Goal: Information Seeking & Learning: Learn about a topic

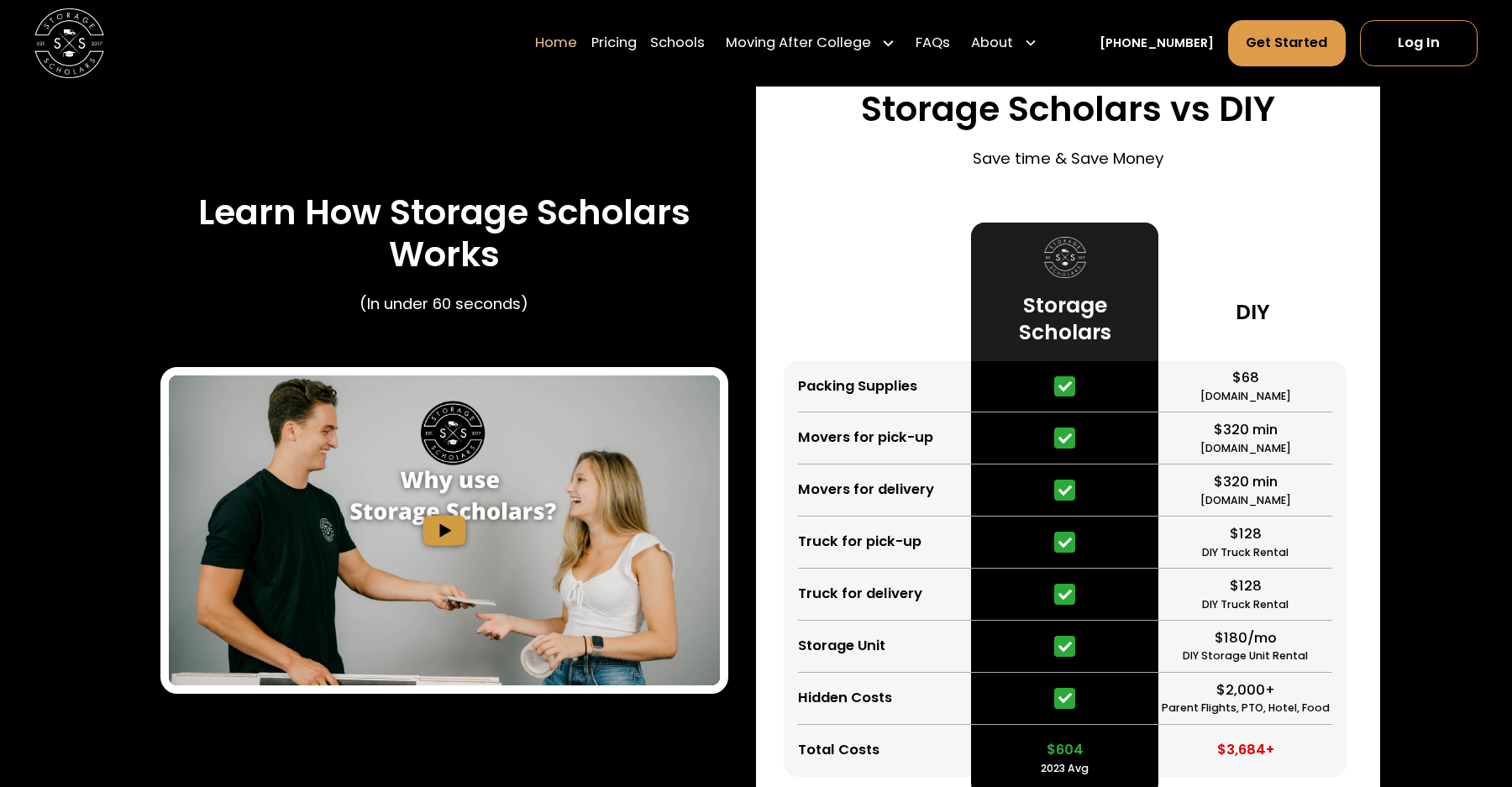
scroll to position [3178, 0]
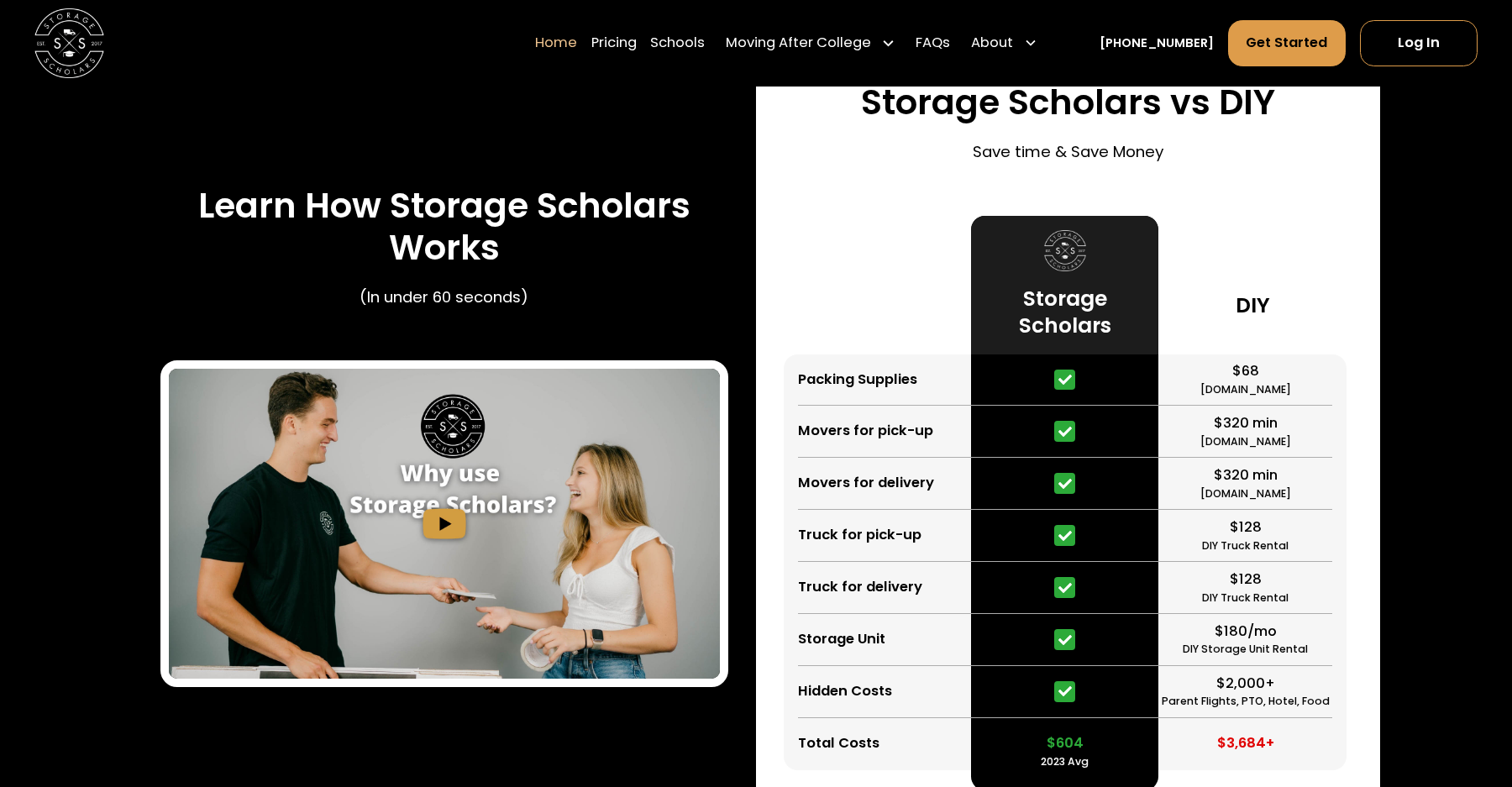
click at [1225, 373] on div "$68 [DOMAIN_NAME]" at bounding box center [1244, 381] width 174 height 52
click at [1225, 405] on div "$320 min [DOMAIN_NAME]" at bounding box center [1244, 432] width 174 height 52
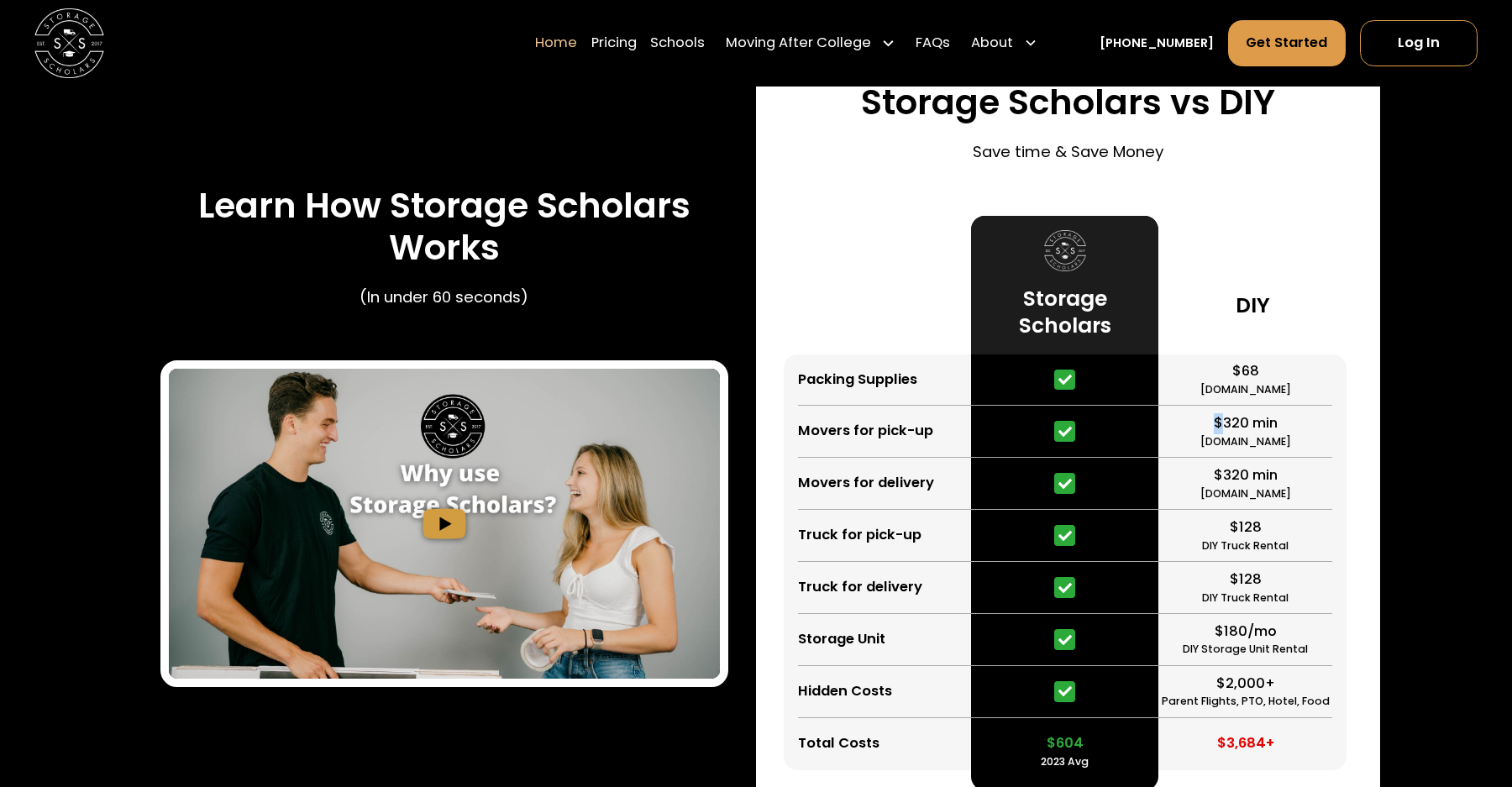
click at [1225, 405] on div "$320 min [DOMAIN_NAME]" at bounding box center [1244, 432] width 174 height 52
click at [1233, 473] on div "$320 min" at bounding box center [1244, 476] width 63 height 21
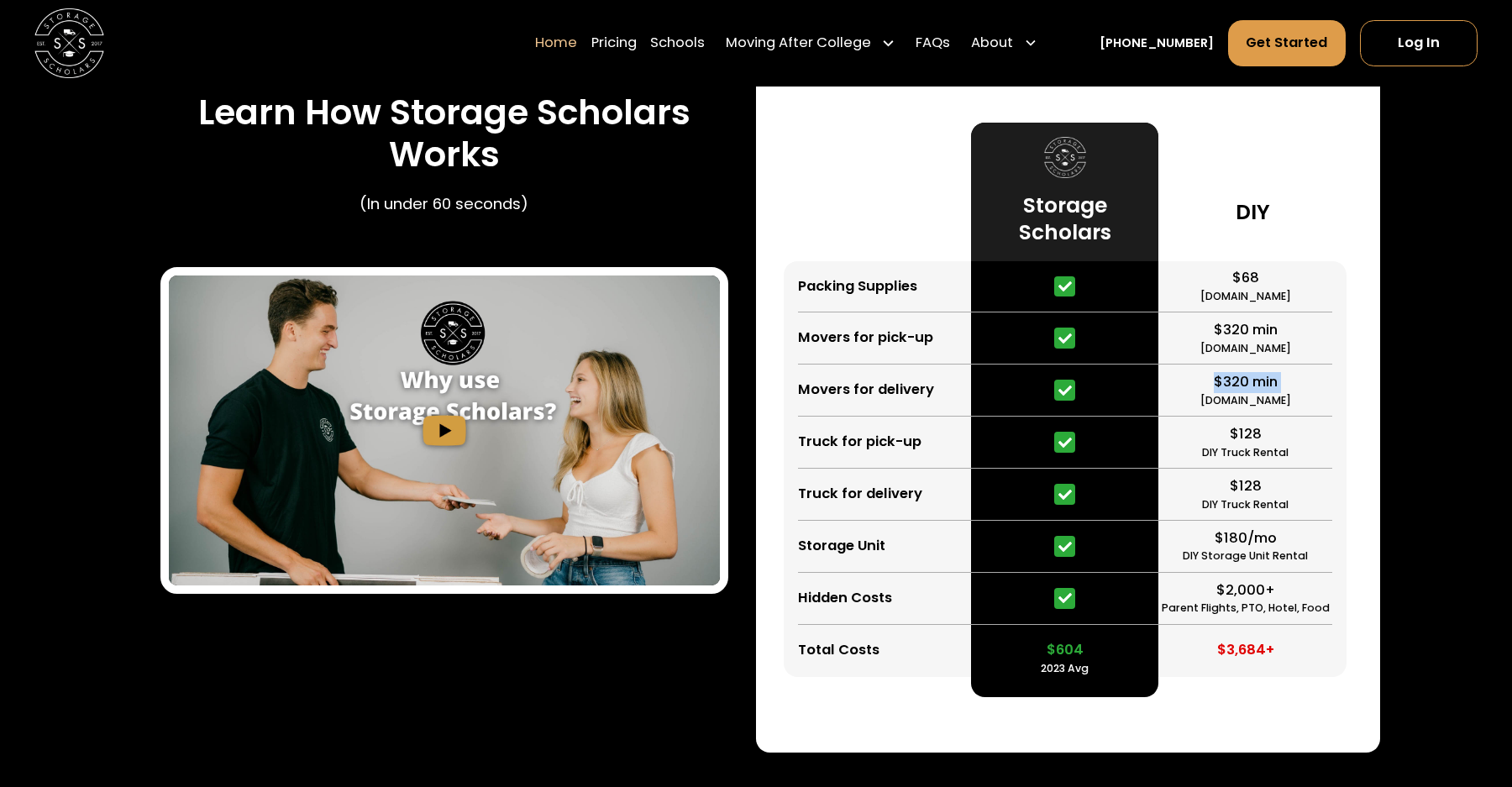
scroll to position [3282, 0]
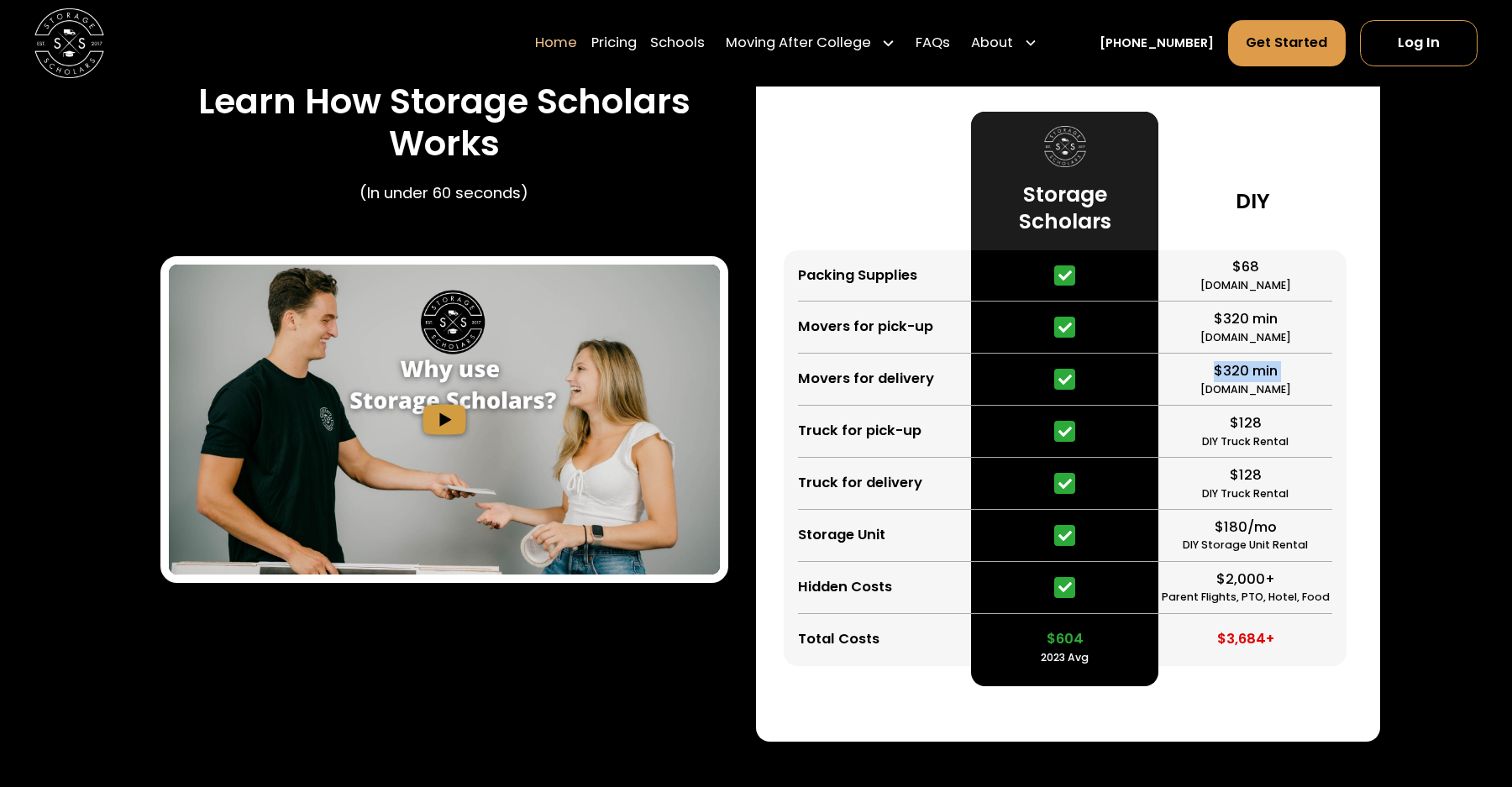
click at [1233, 473] on div "$128" at bounding box center [1245, 476] width 32 height 21
click at [1228, 517] on div "$180/mo" at bounding box center [1244, 527] width 62 height 21
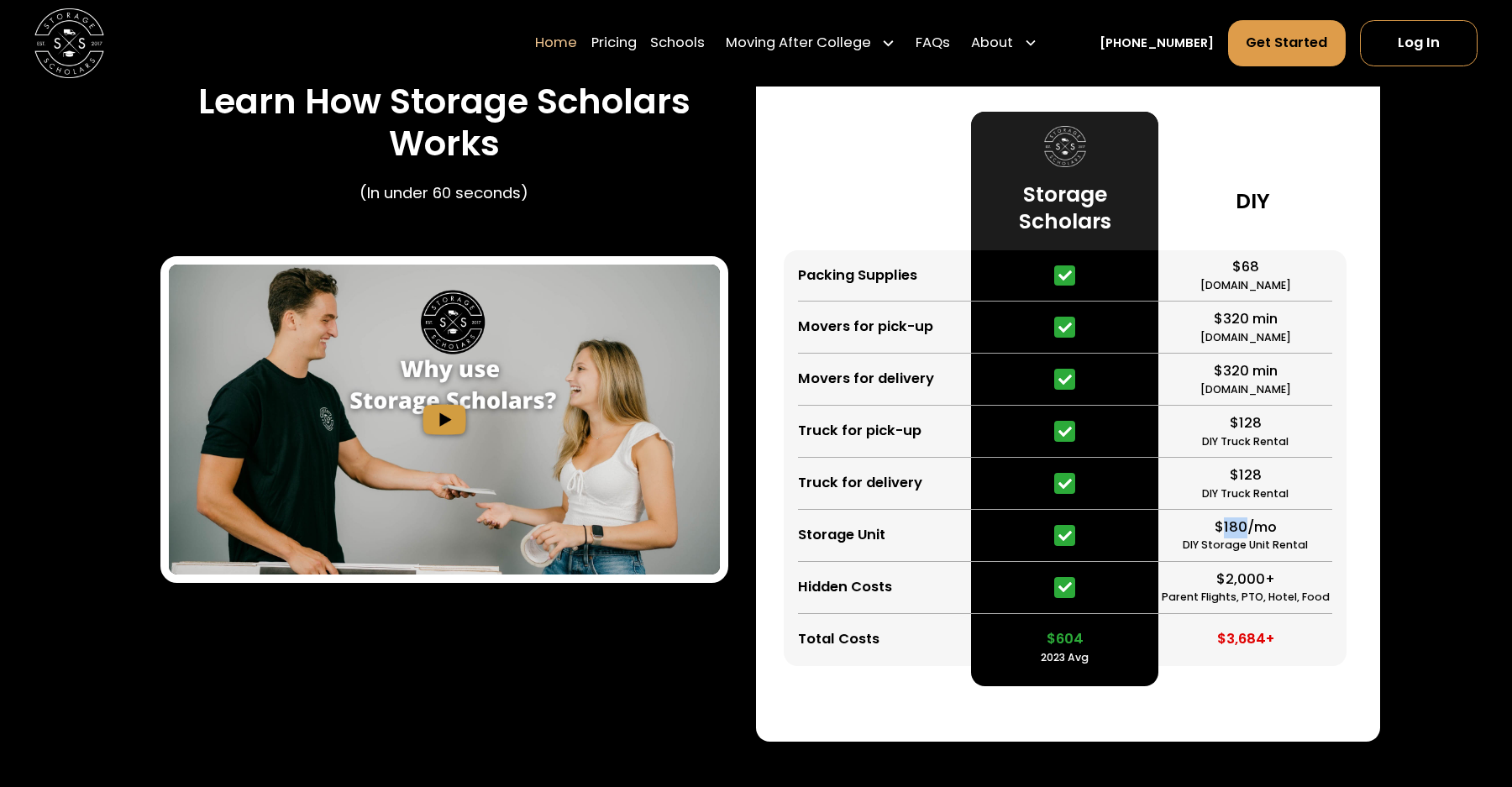
click at [1075, 584] on div at bounding box center [1064, 588] width 187 height 52
click at [875, 542] on div "Storage Unit" at bounding box center [841, 535] width 87 height 21
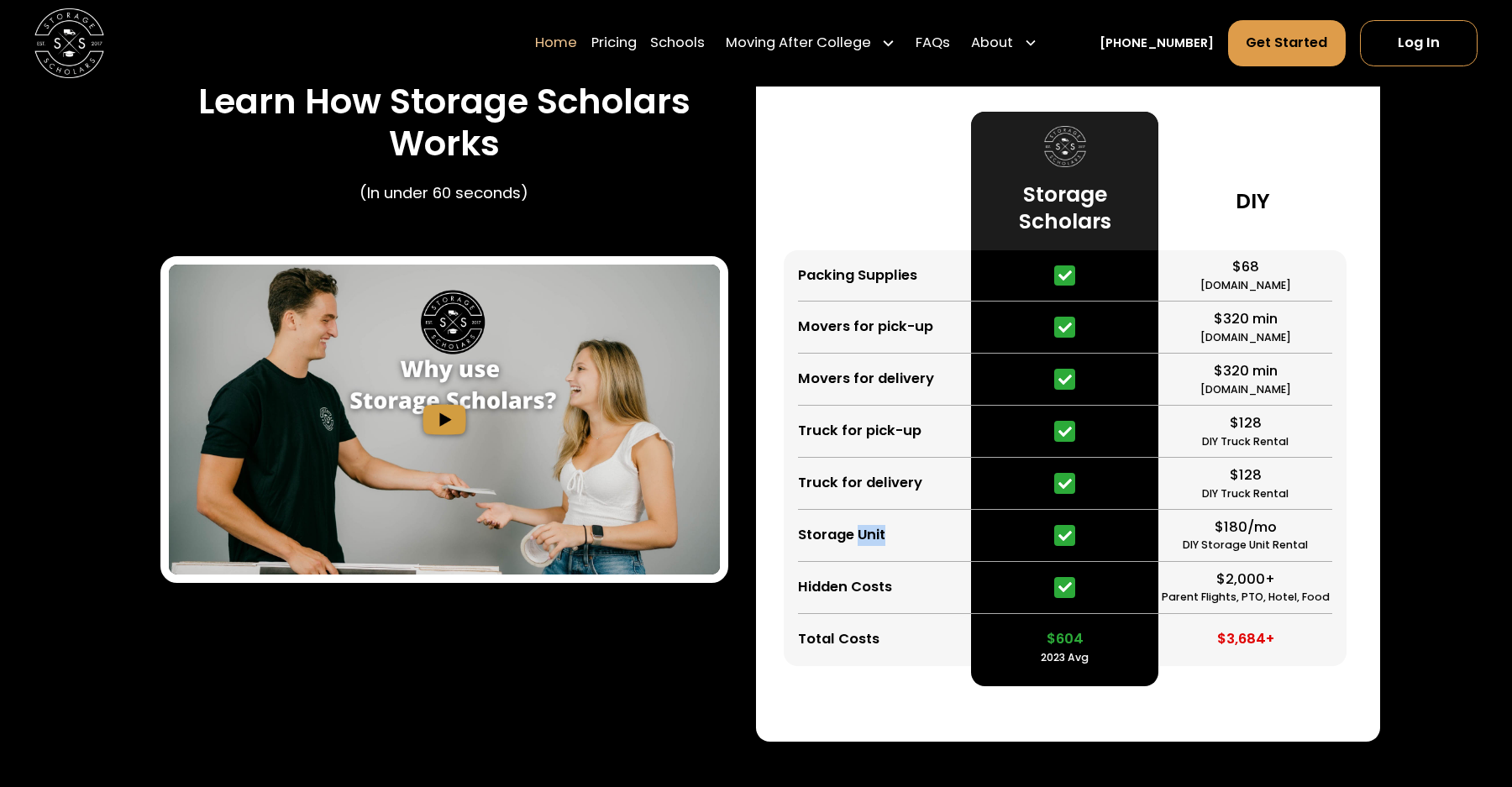
click at [875, 542] on div "Storage Unit" at bounding box center [841, 535] width 87 height 21
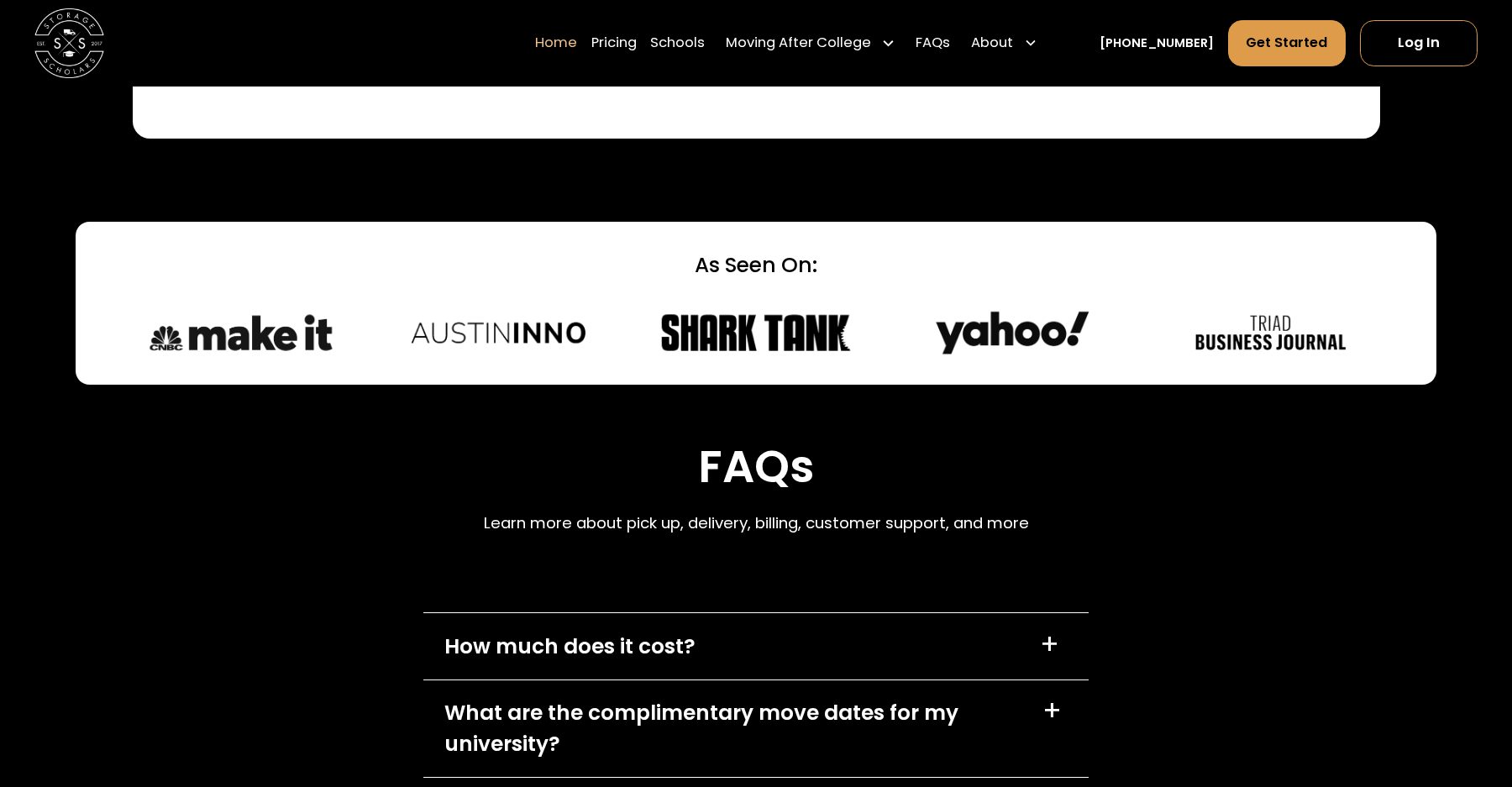
scroll to position [4912, 0]
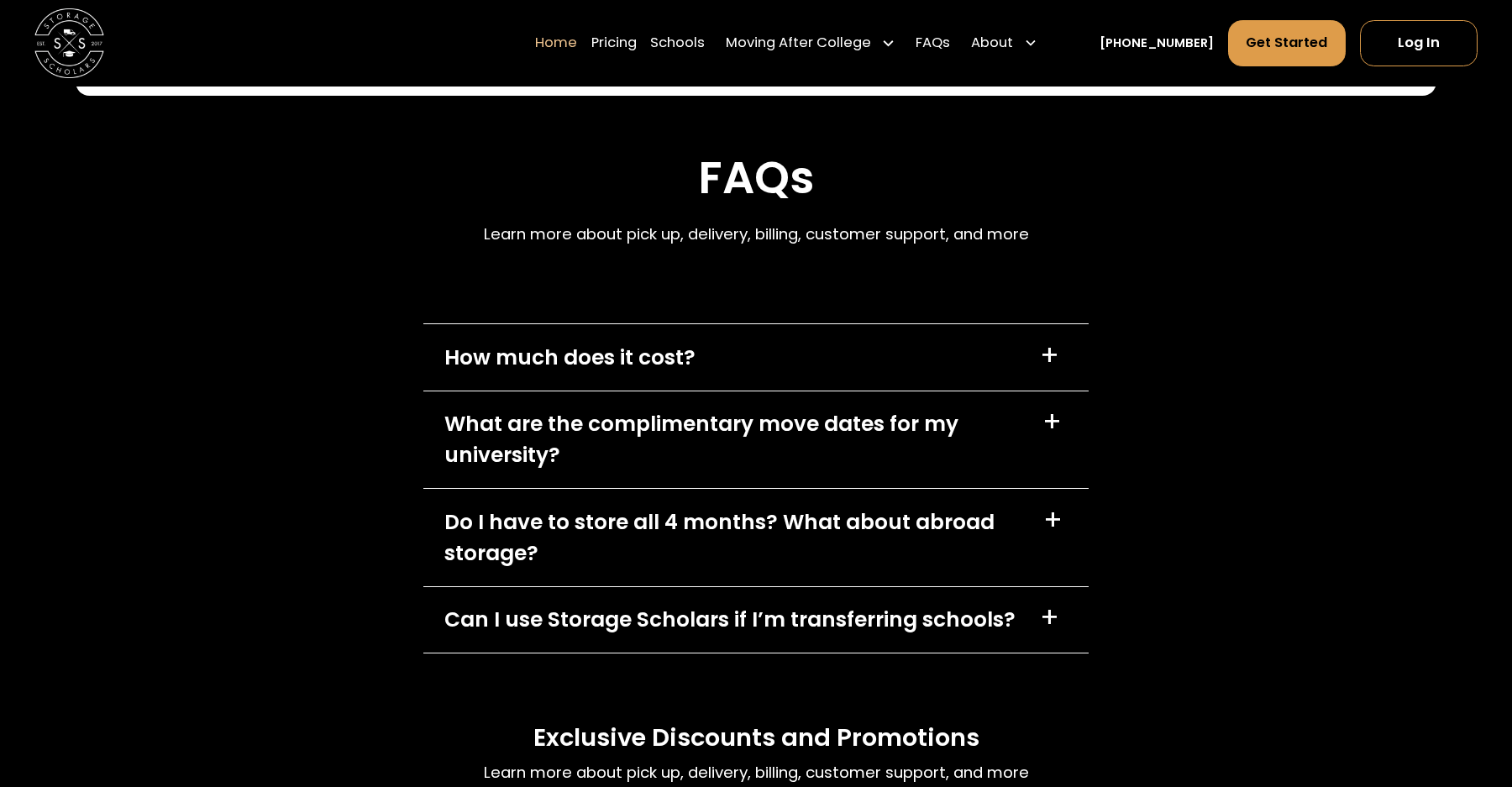
click at [894, 342] on div "How much does it cost? +" at bounding box center [756, 356] width 665 height 65
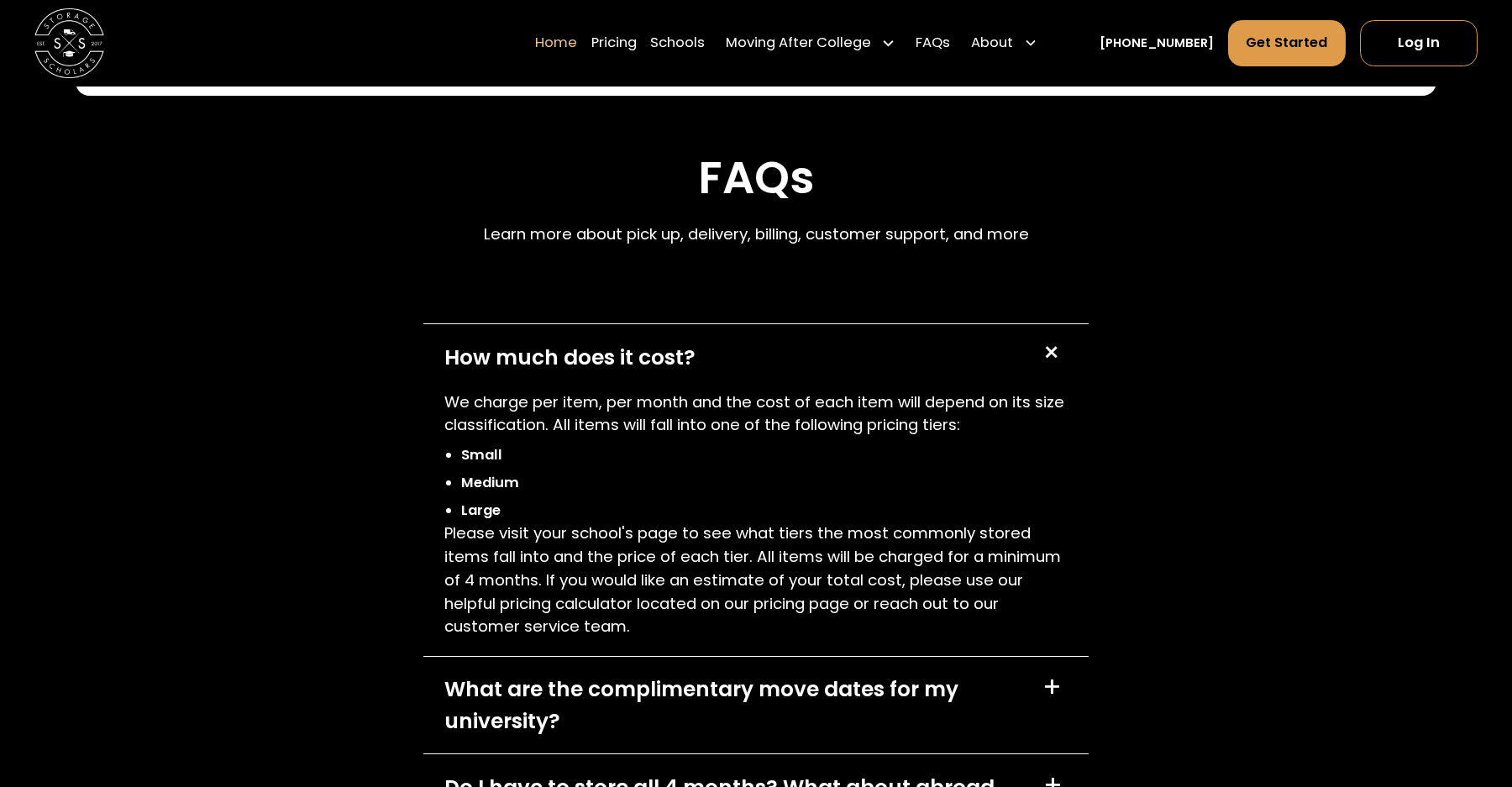
click at [894, 342] on div "How much does it cost? +" at bounding box center [756, 356] width 665 height 65
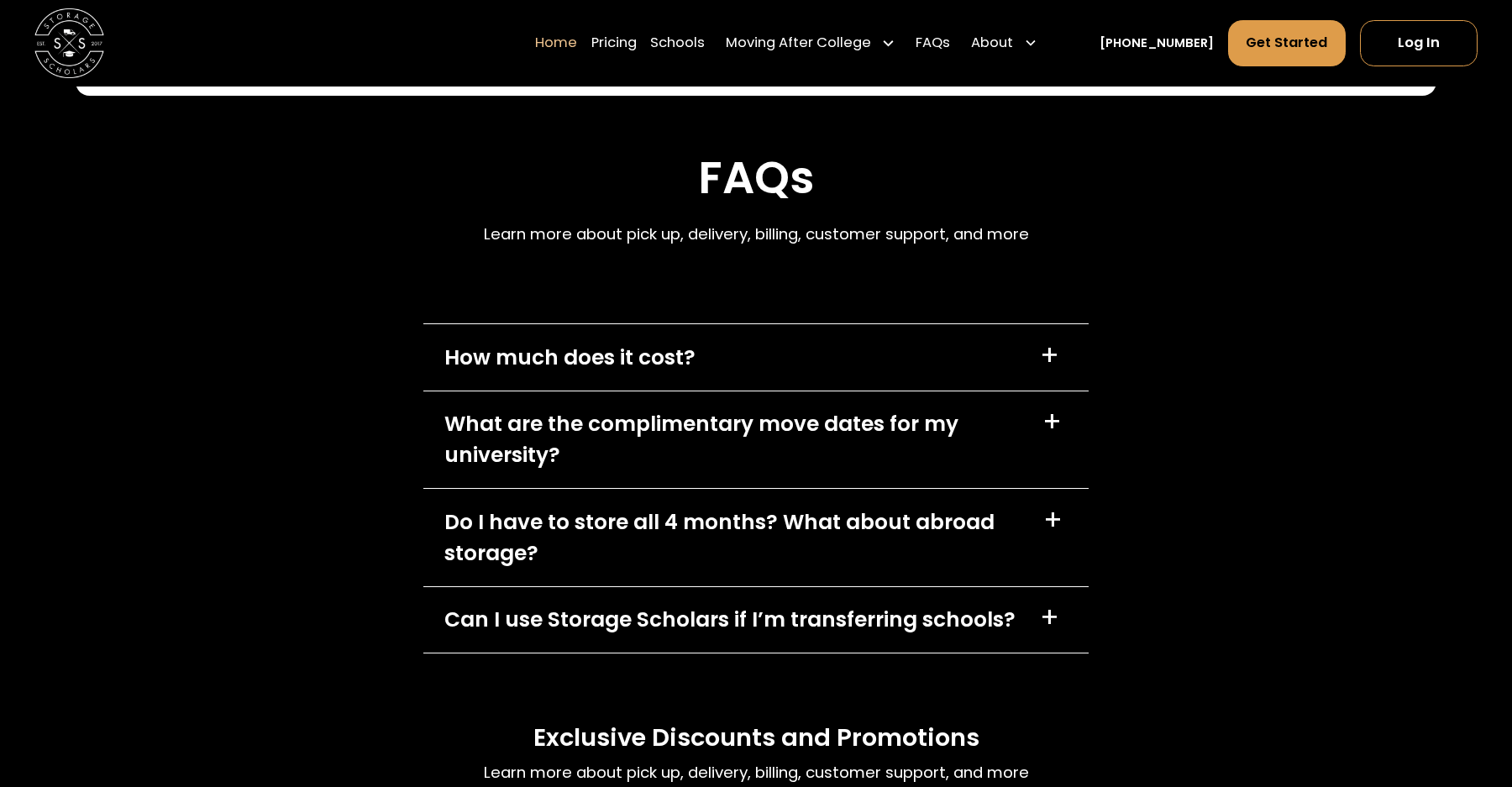
click at [893, 421] on div "What are the complimentary move dates for my university?" at bounding box center [733, 438] width 578 height 62
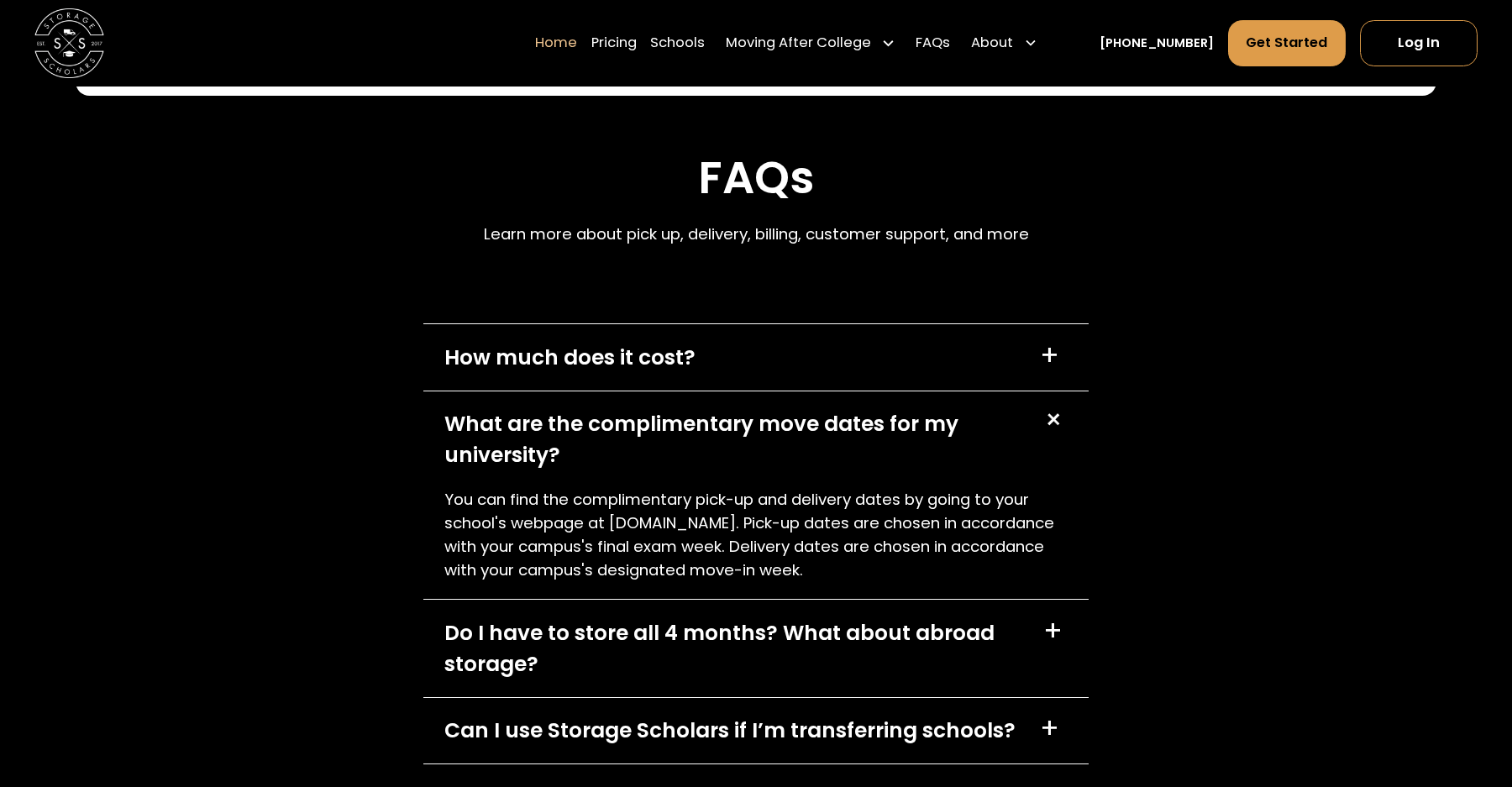
click at [893, 421] on div "What are the complimentary move dates for my university?" at bounding box center [733, 438] width 578 height 62
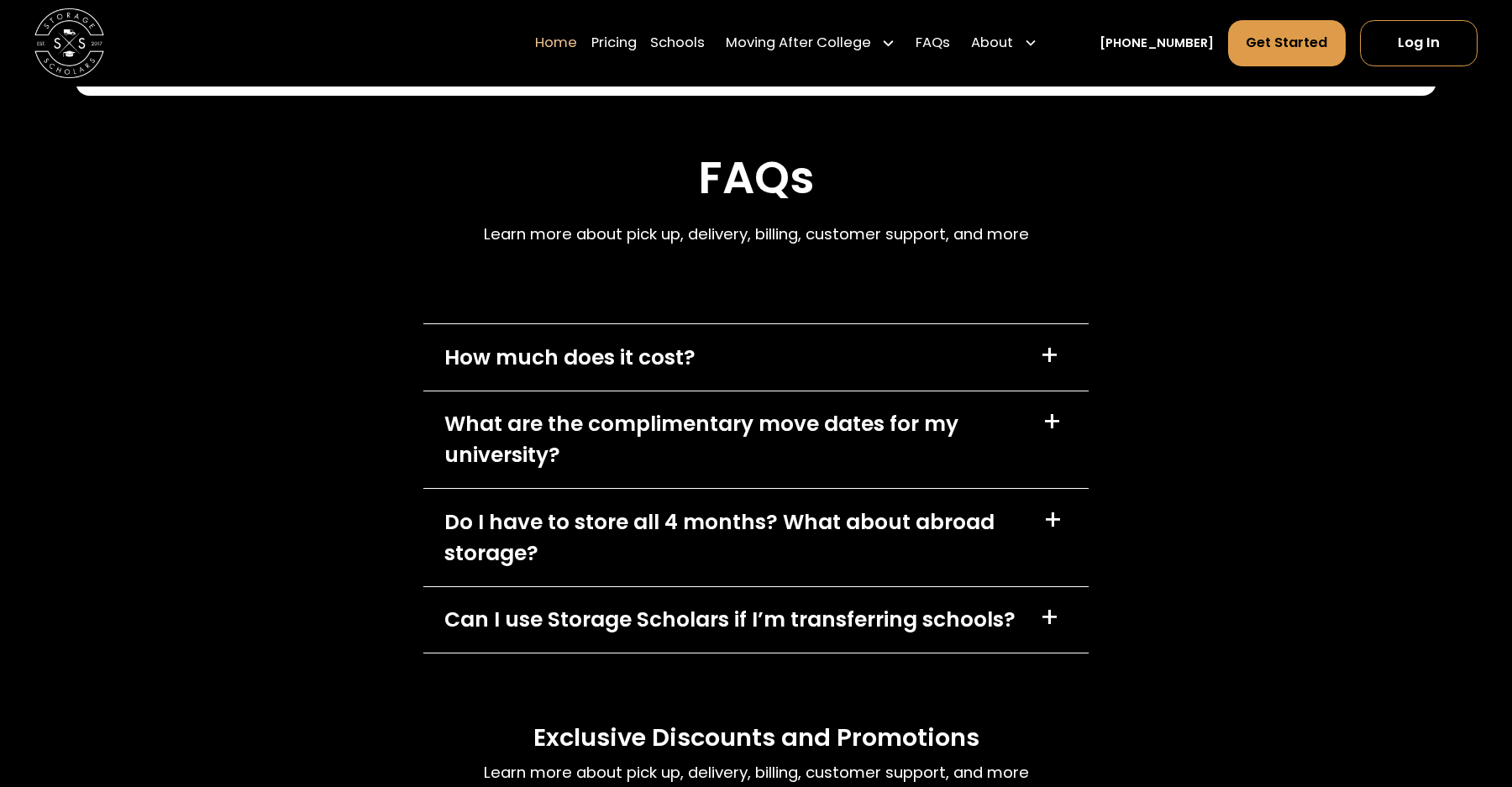
click at [865, 501] on div "Do I have to store all 4 months? What about abroad storage? +" at bounding box center [756, 537] width 665 height 97
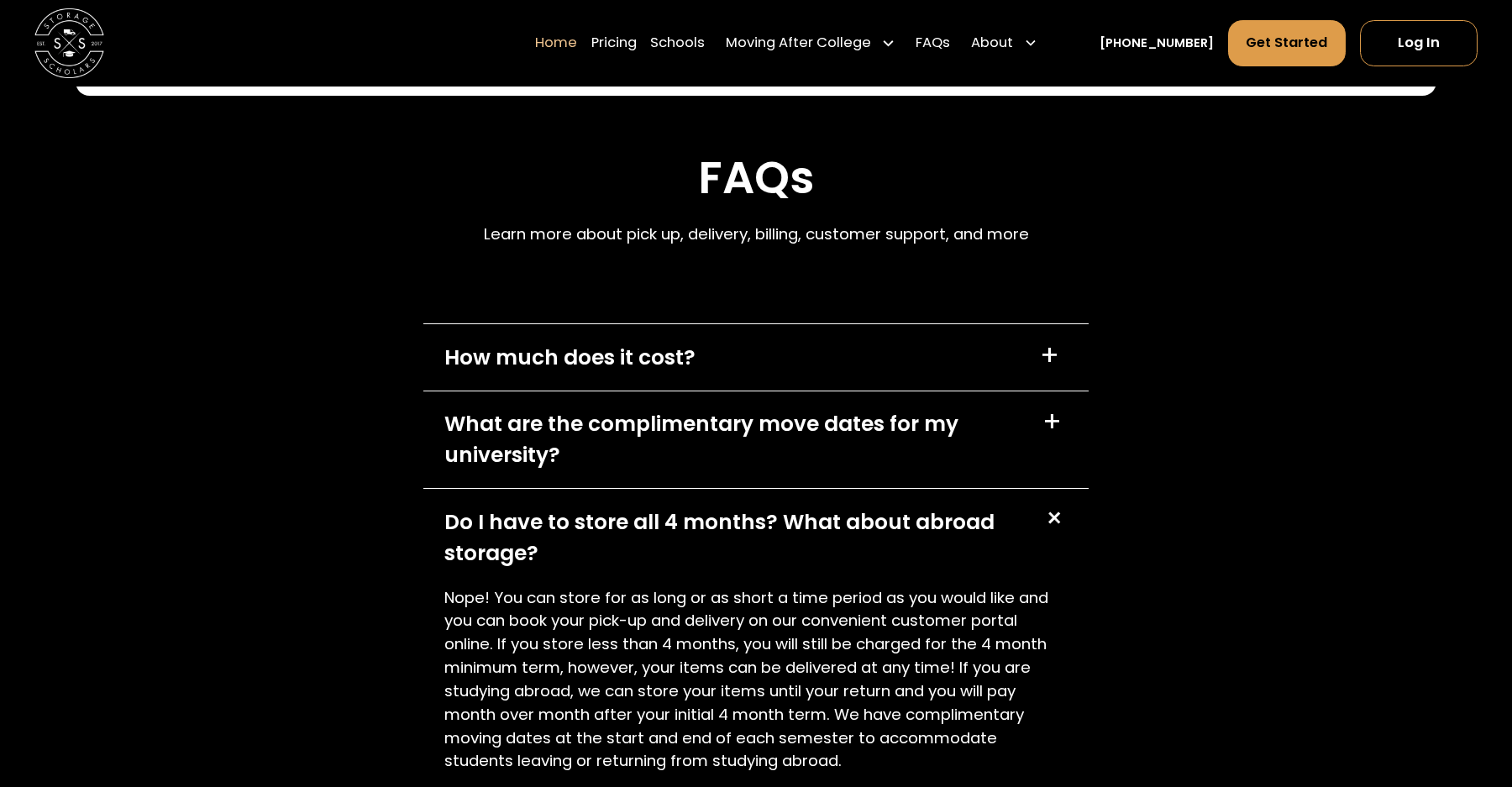
scroll to position [4928, 0]
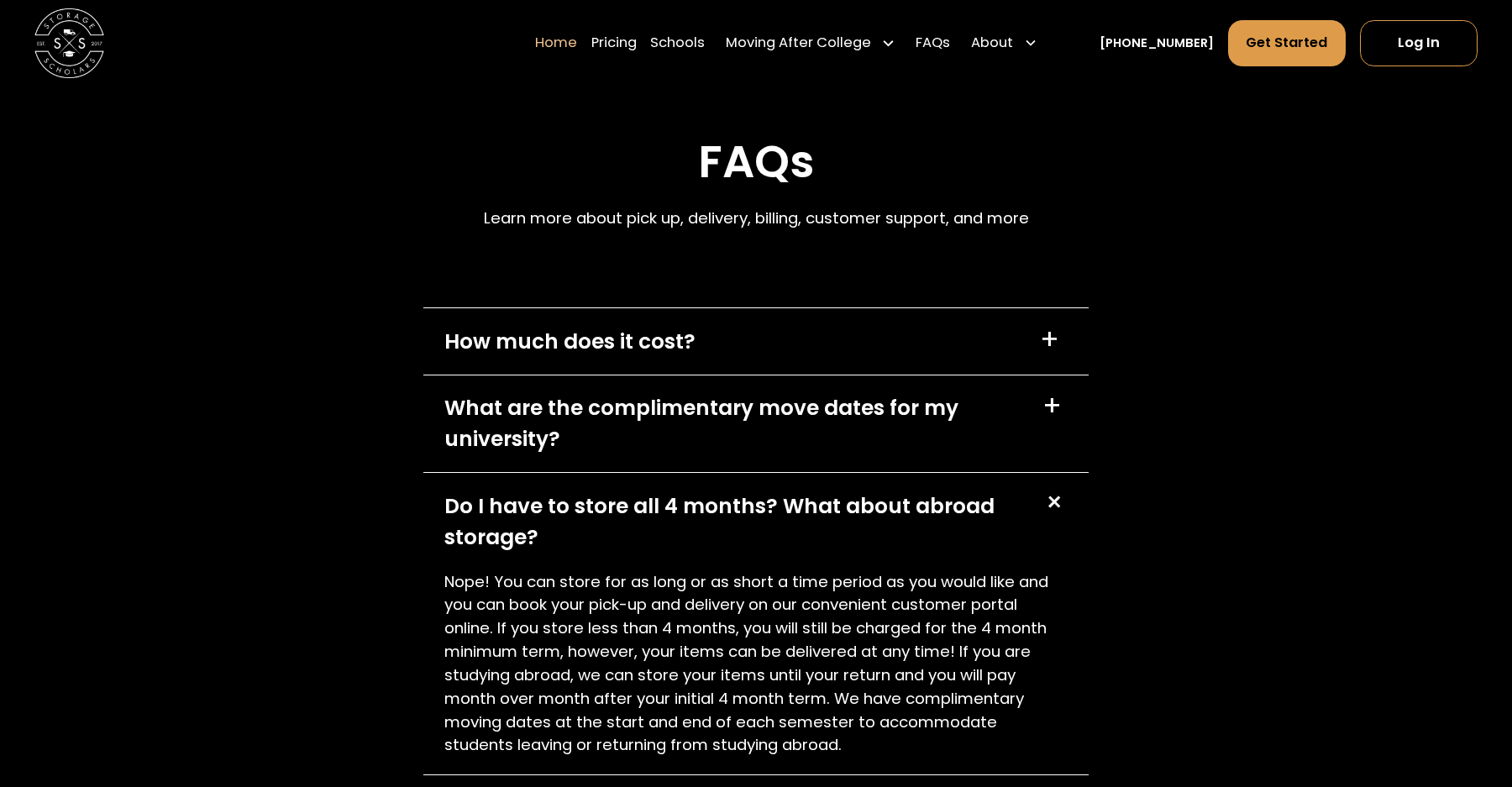
click at [802, 598] on p "Nope! You can store for as long or as short a time period as you would like and…" at bounding box center [756, 663] width 624 height 187
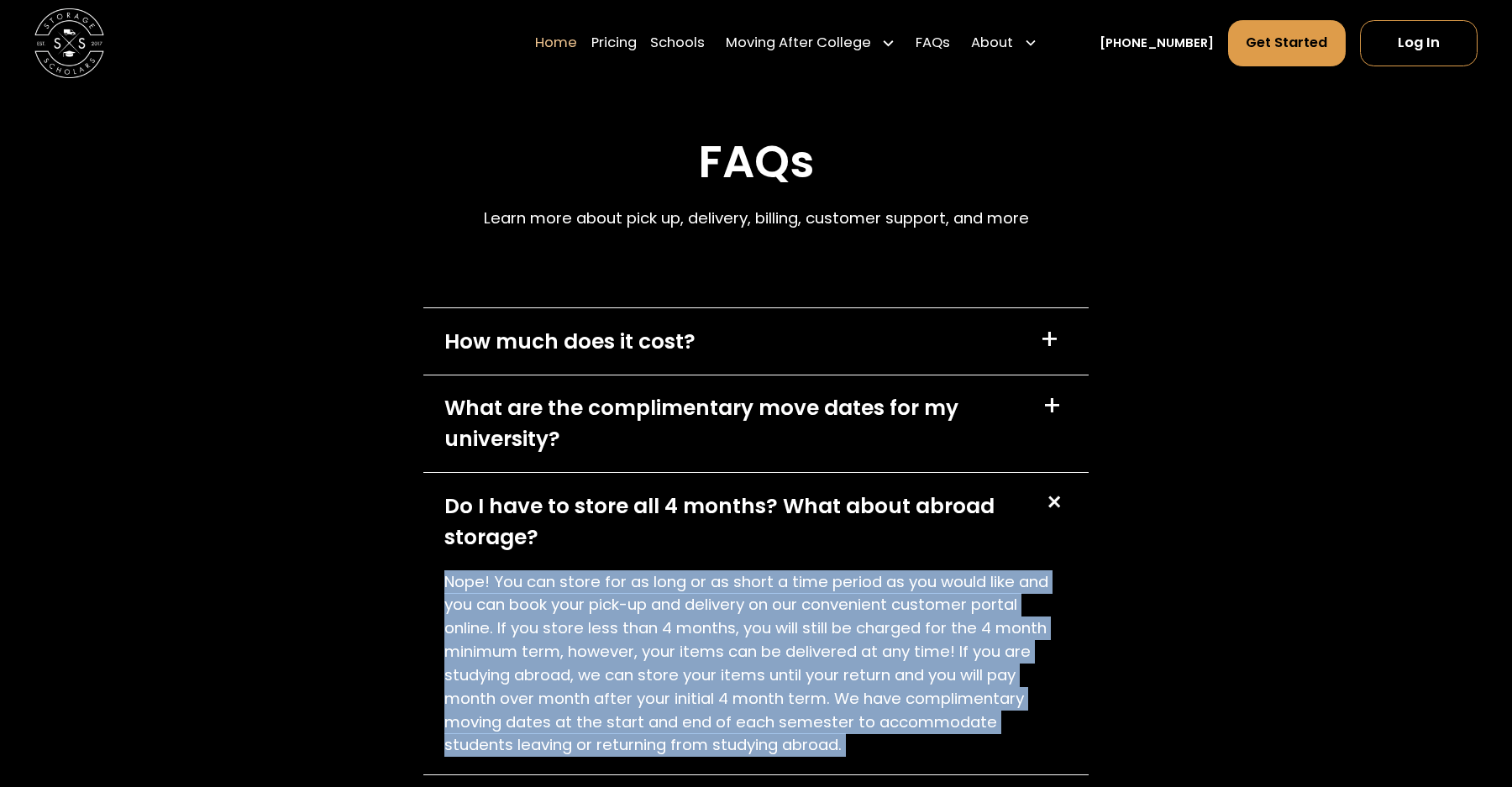
click at [794, 609] on p "Nope! You can store for as long or as short a time period as you would like and…" at bounding box center [756, 663] width 624 height 187
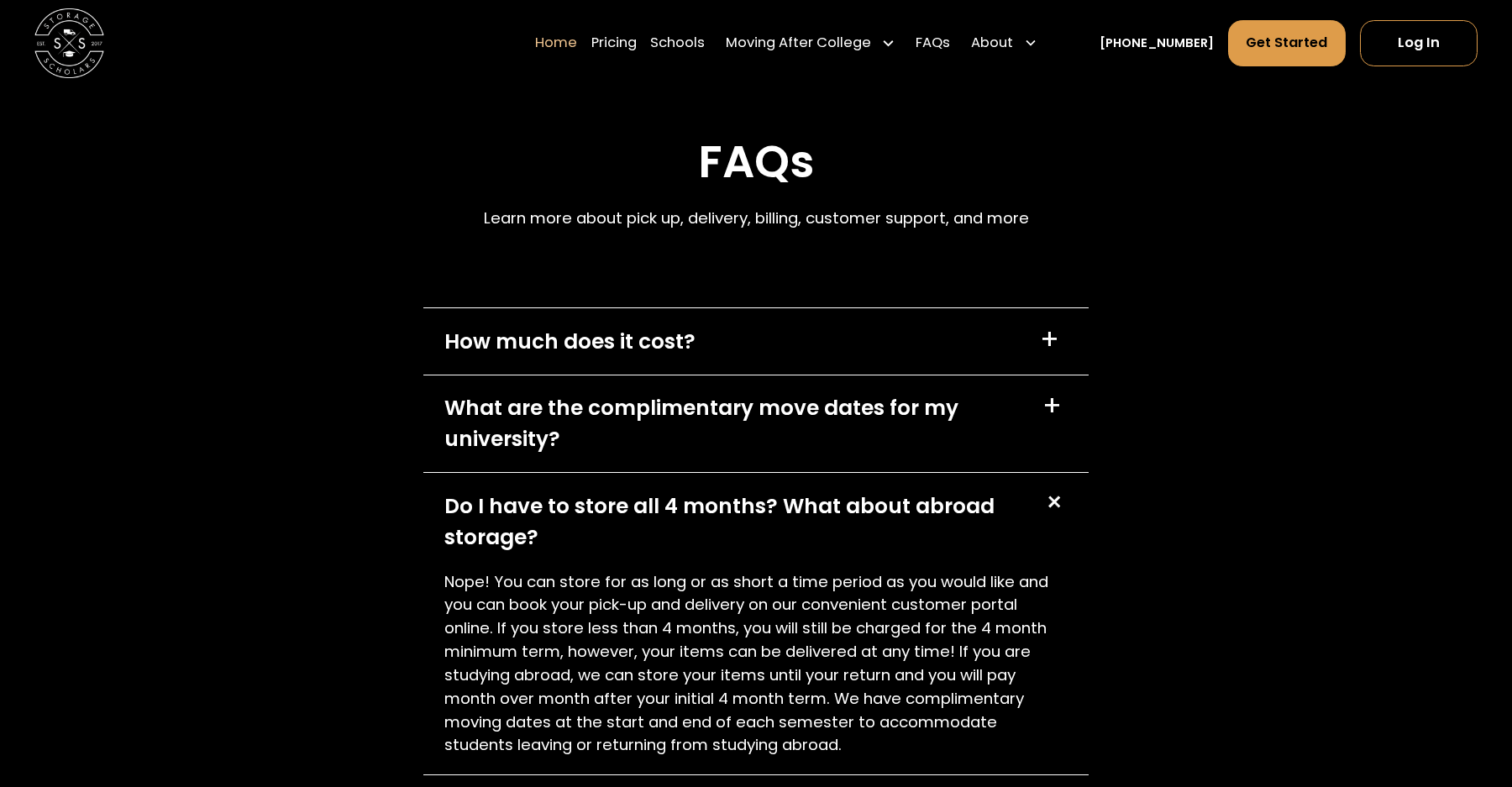
click at [794, 609] on p "Nope! You can store for as long or as short a time period as you would like and…" at bounding box center [756, 663] width 624 height 187
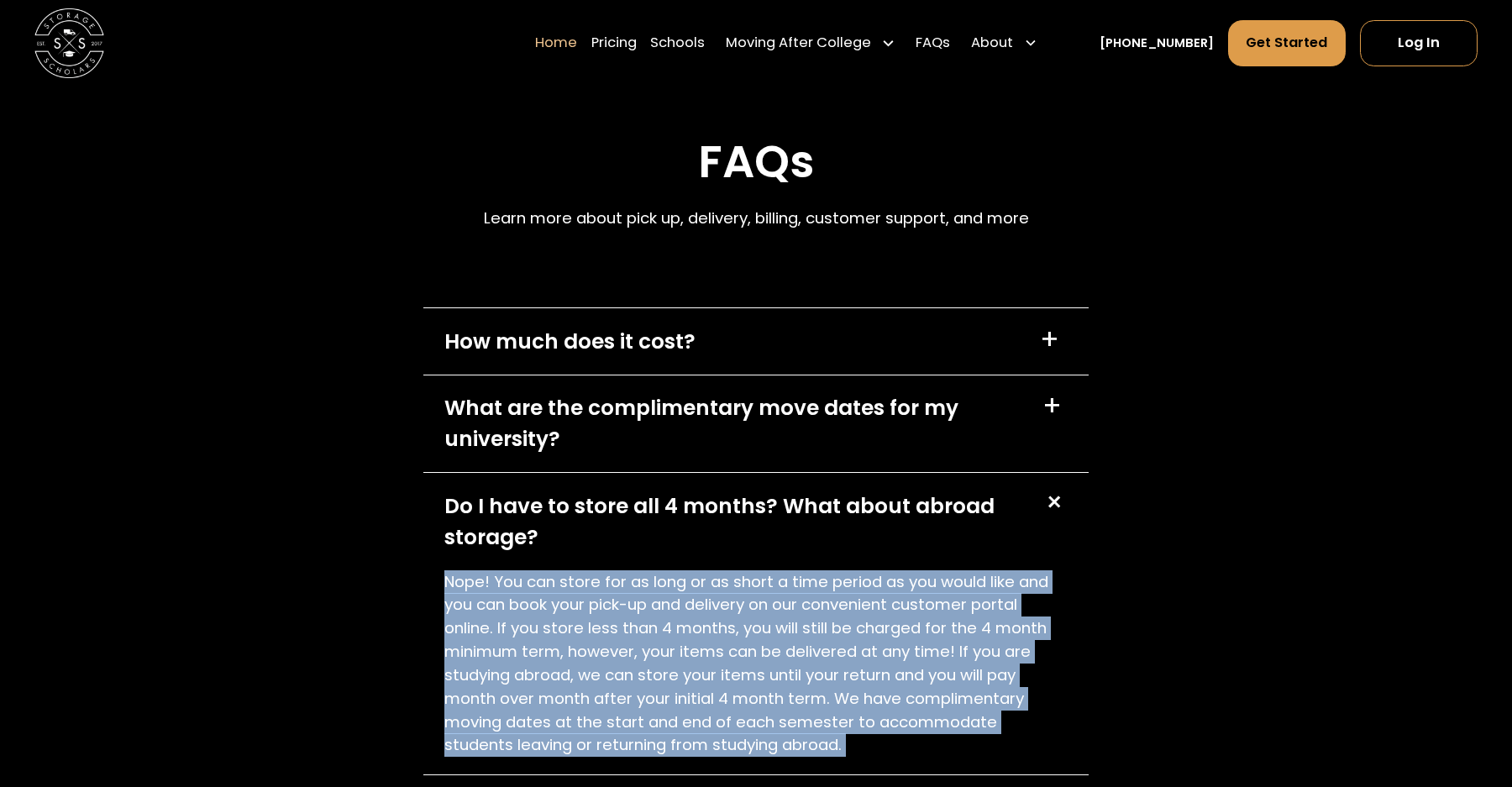
click at [797, 606] on p "Nope! You can store for as long or as short a time period as you would like and…" at bounding box center [756, 663] width 624 height 187
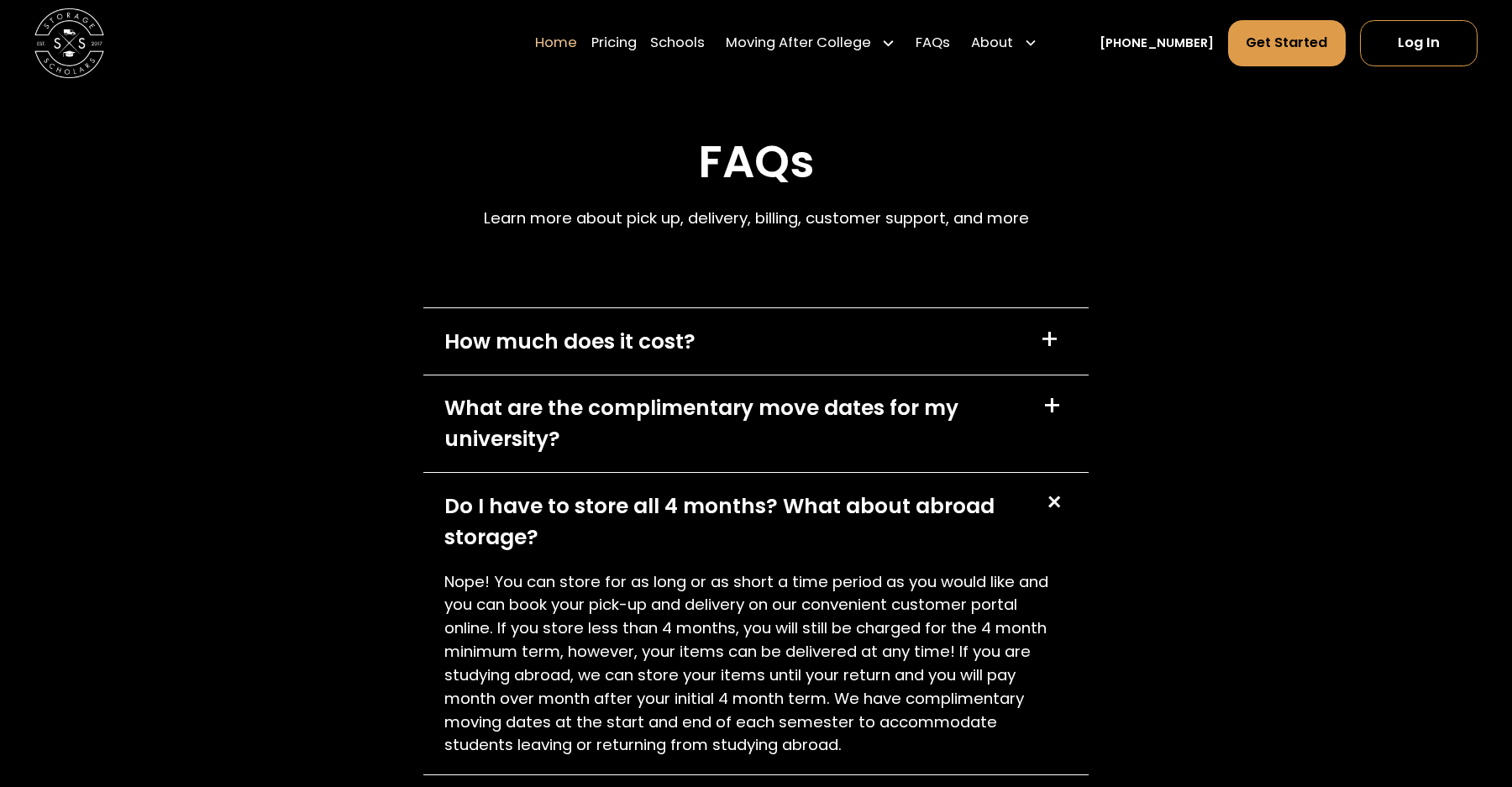
click at [797, 606] on p "Nope! You can store for as long or as short a time period as you would like and…" at bounding box center [756, 663] width 624 height 187
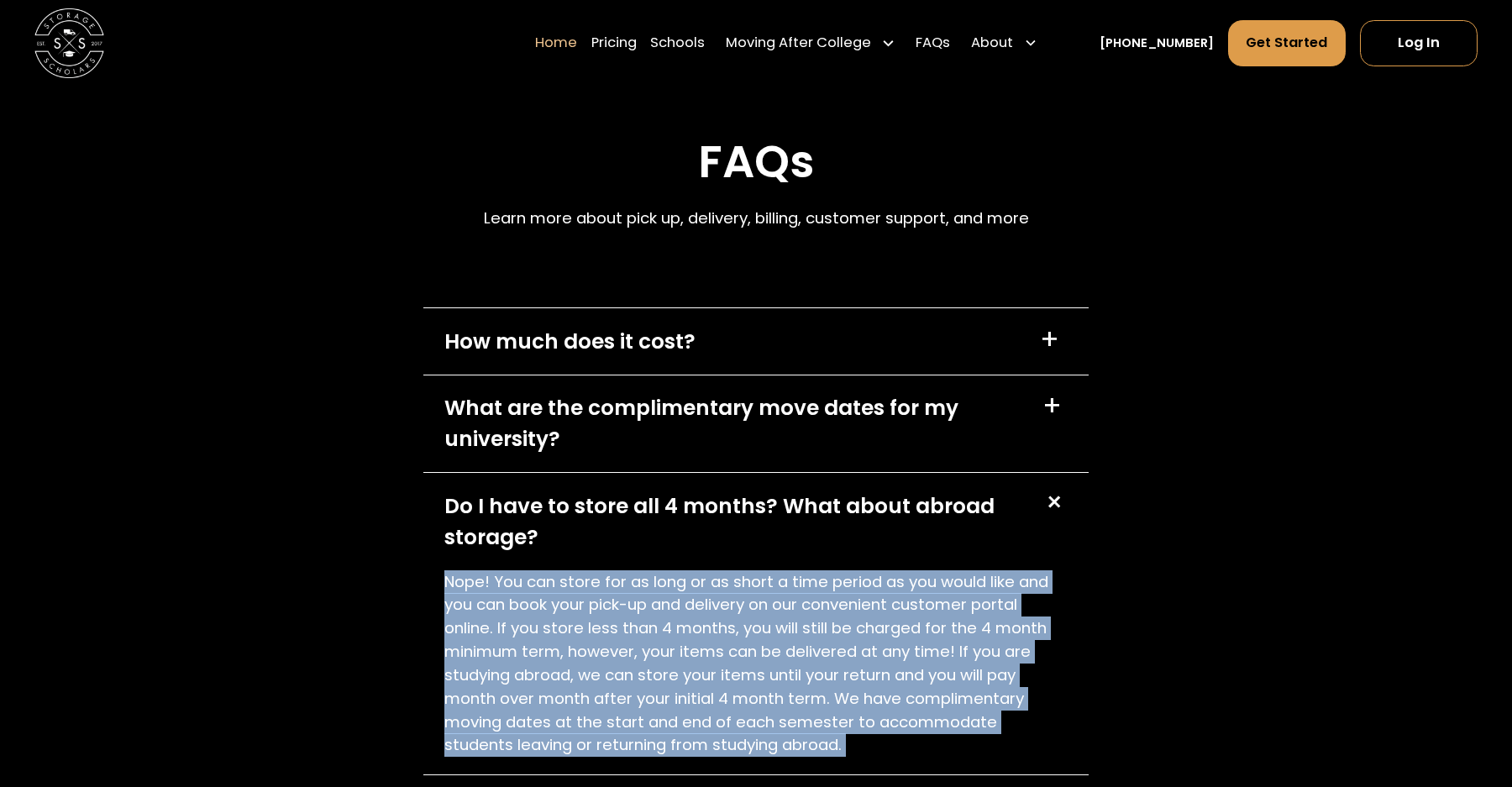
click at [781, 606] on p "Nope! You can store for as long or as short a time period as you would like and…" at bounding box center [756, 663] width 624 height 187
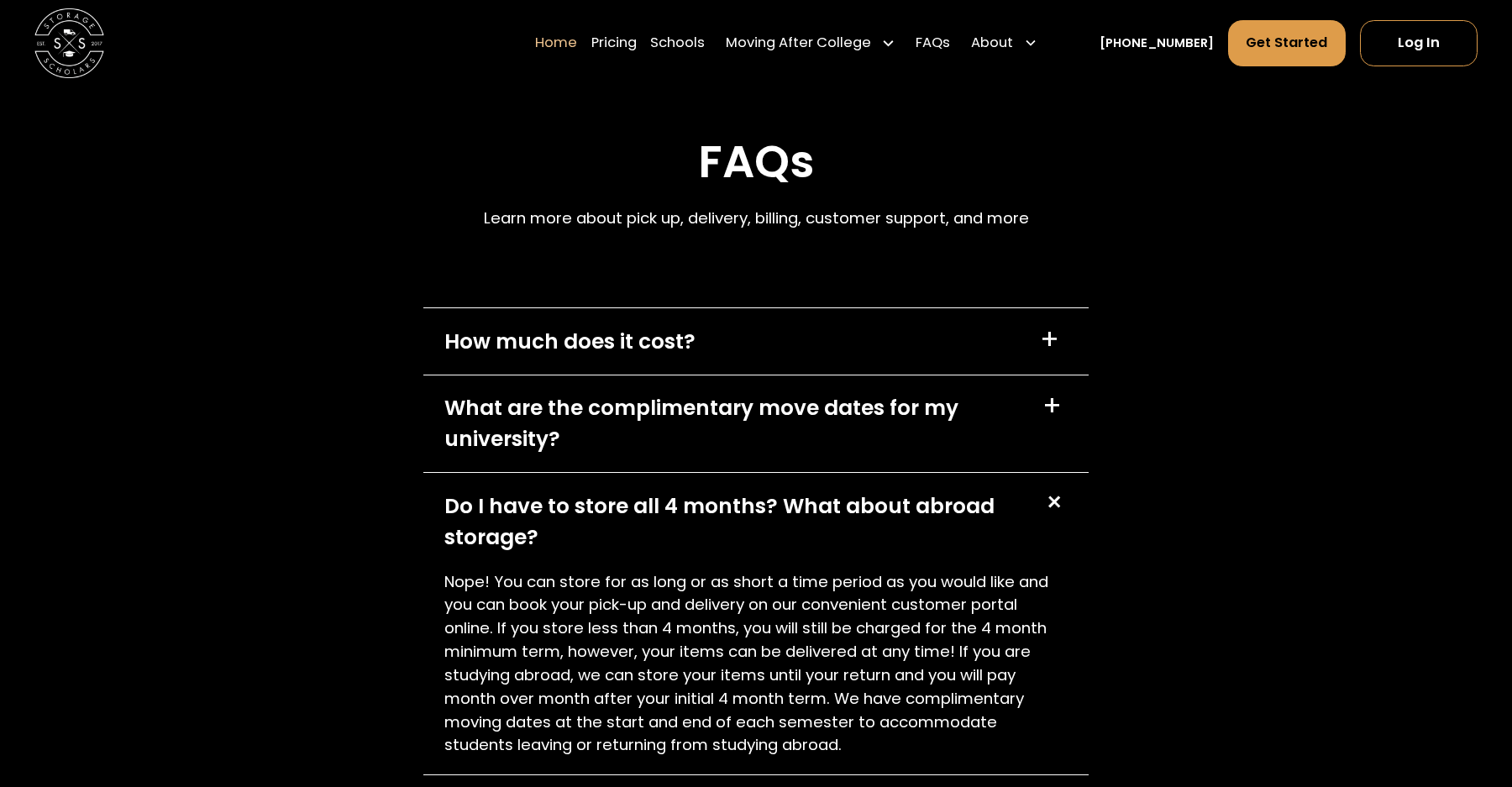
click at [781, 606] on p "Nope! You can store for as long or as short a time period as you would like and…" at bounding box center [756, 663] width 624 height 187
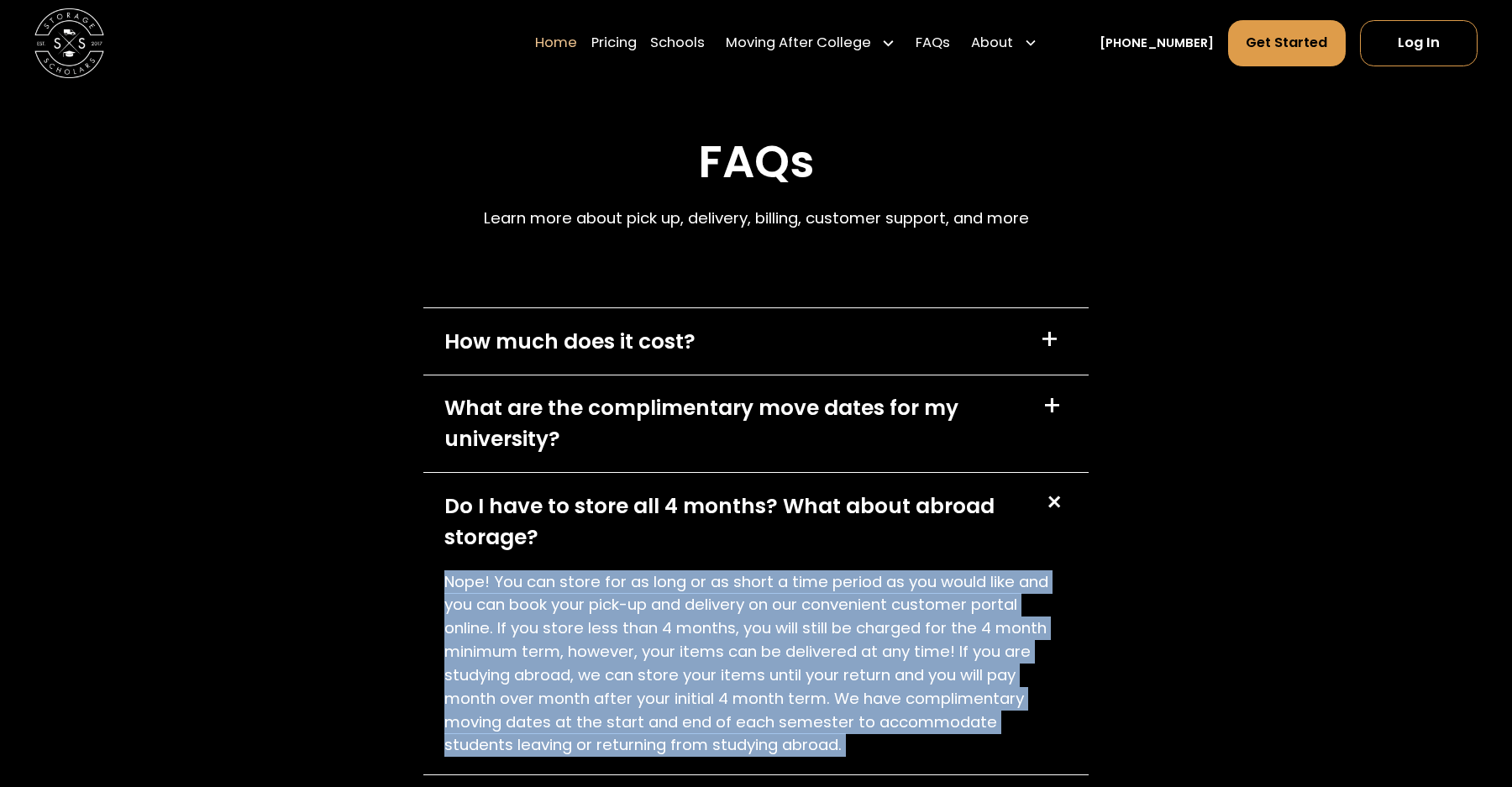
click at [773, 624] on p "Nope! You can store for as long or as short a time period as you would like and…" at bounding box center [756, 663] width 624 height 187
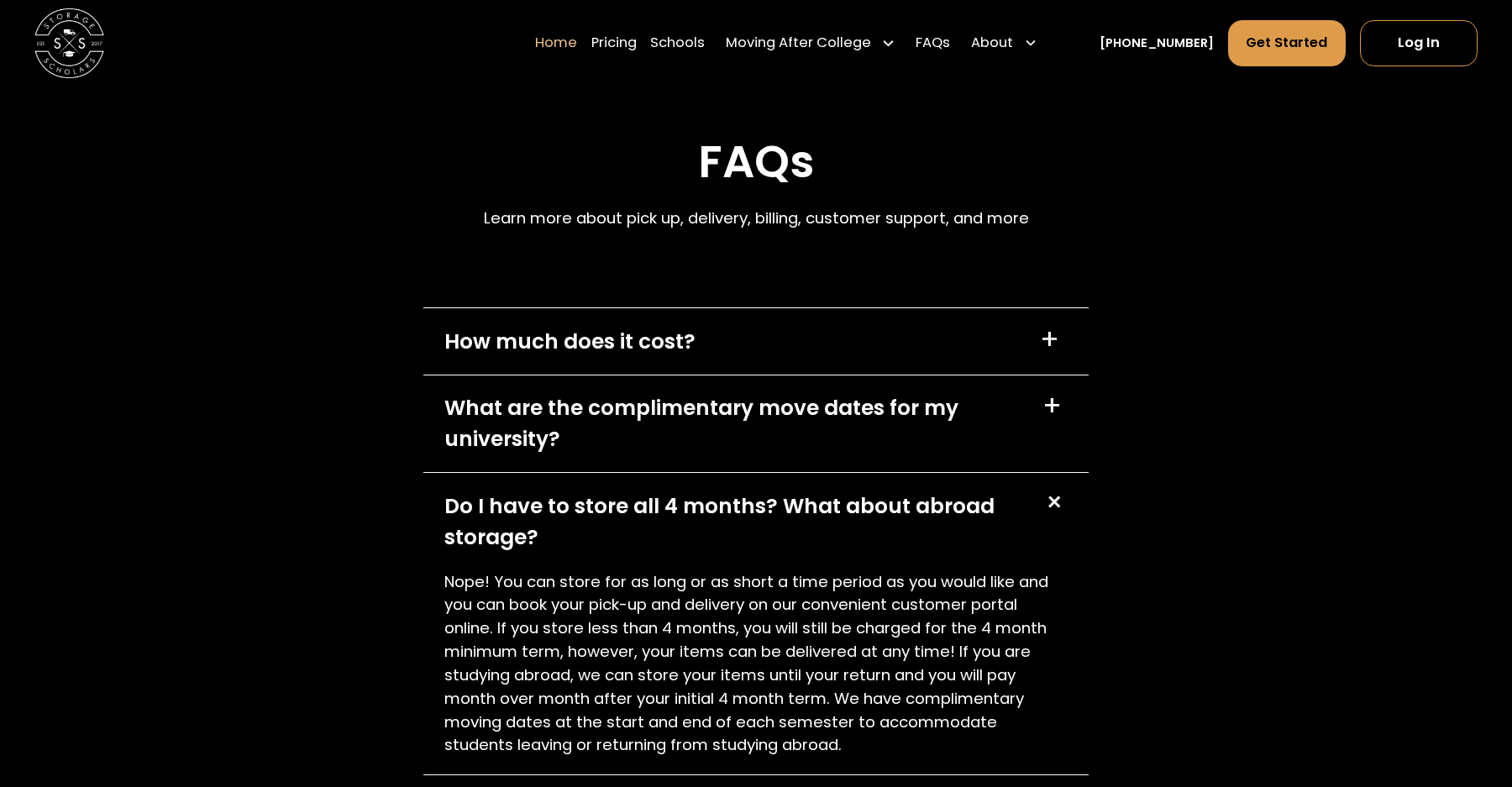
click at [773, 624] on p "Nope! You can store for as long or as short a time period as you would like and…" at bounding box center [756, 663] width 624 height 187
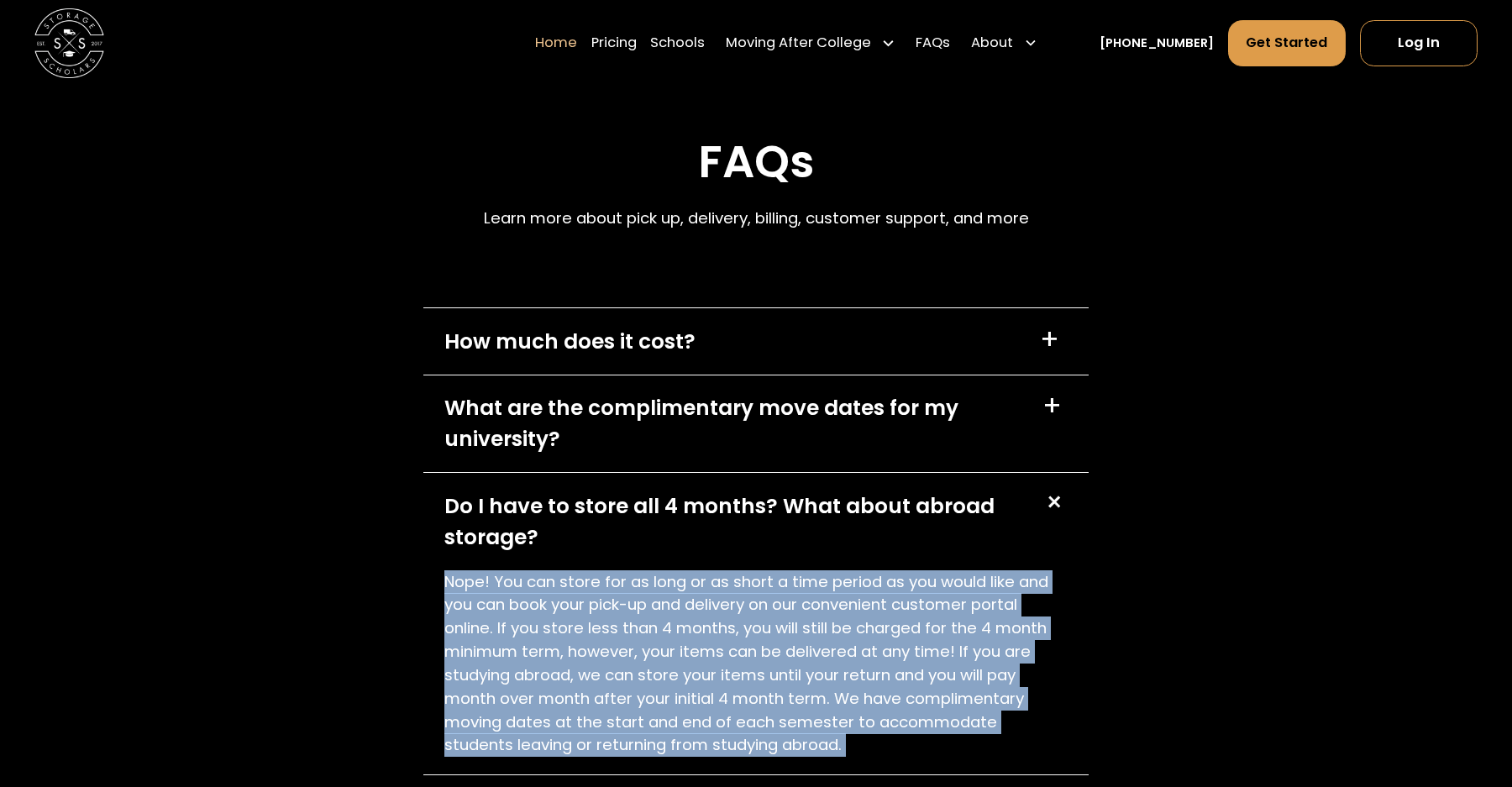
click at [756, 633] on p "Nope! You can store for as long or as short a time period as you would like and…" at bounding box center [756, 663] width 624 height 187
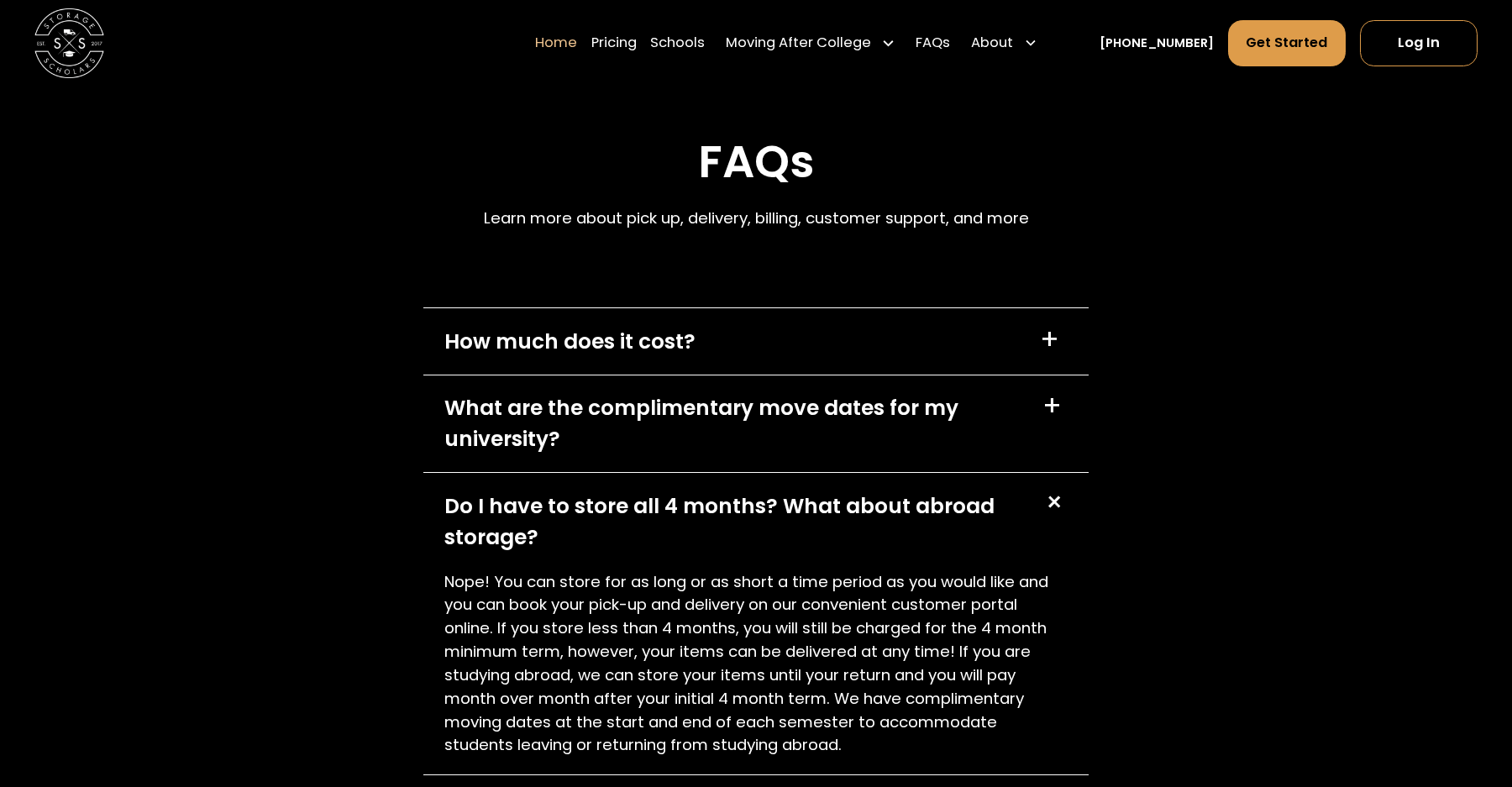
click at [756, 633] on p "Nope! You can store for as long or as short a time period as you would like and…" at bounding box center [756, 663] width 624 height 187
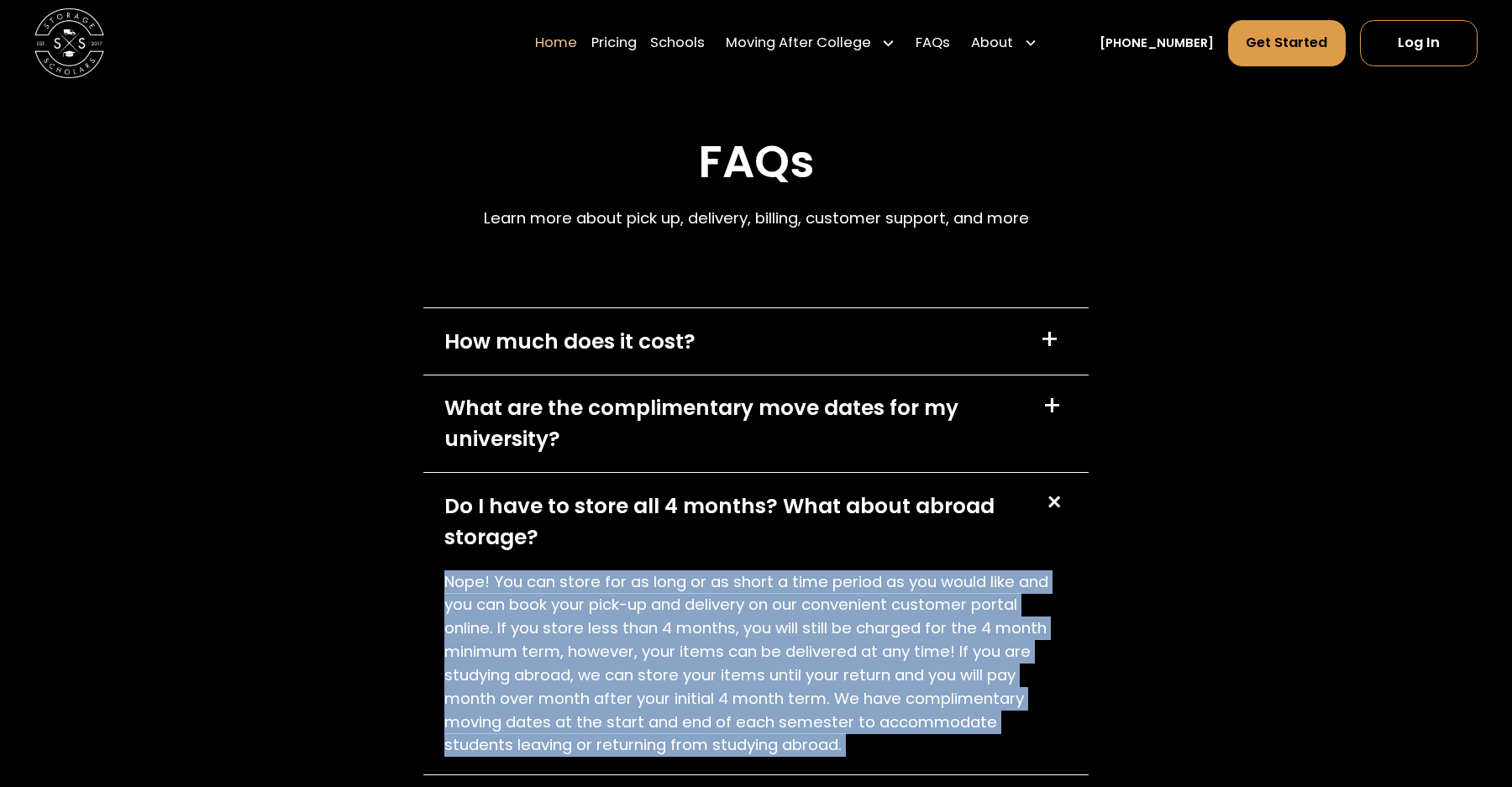
click at [742, 652] on p "Nope! You can store for as long or as short a time period as you would like and…" at bounding box center [756, 663] width 624 height 187
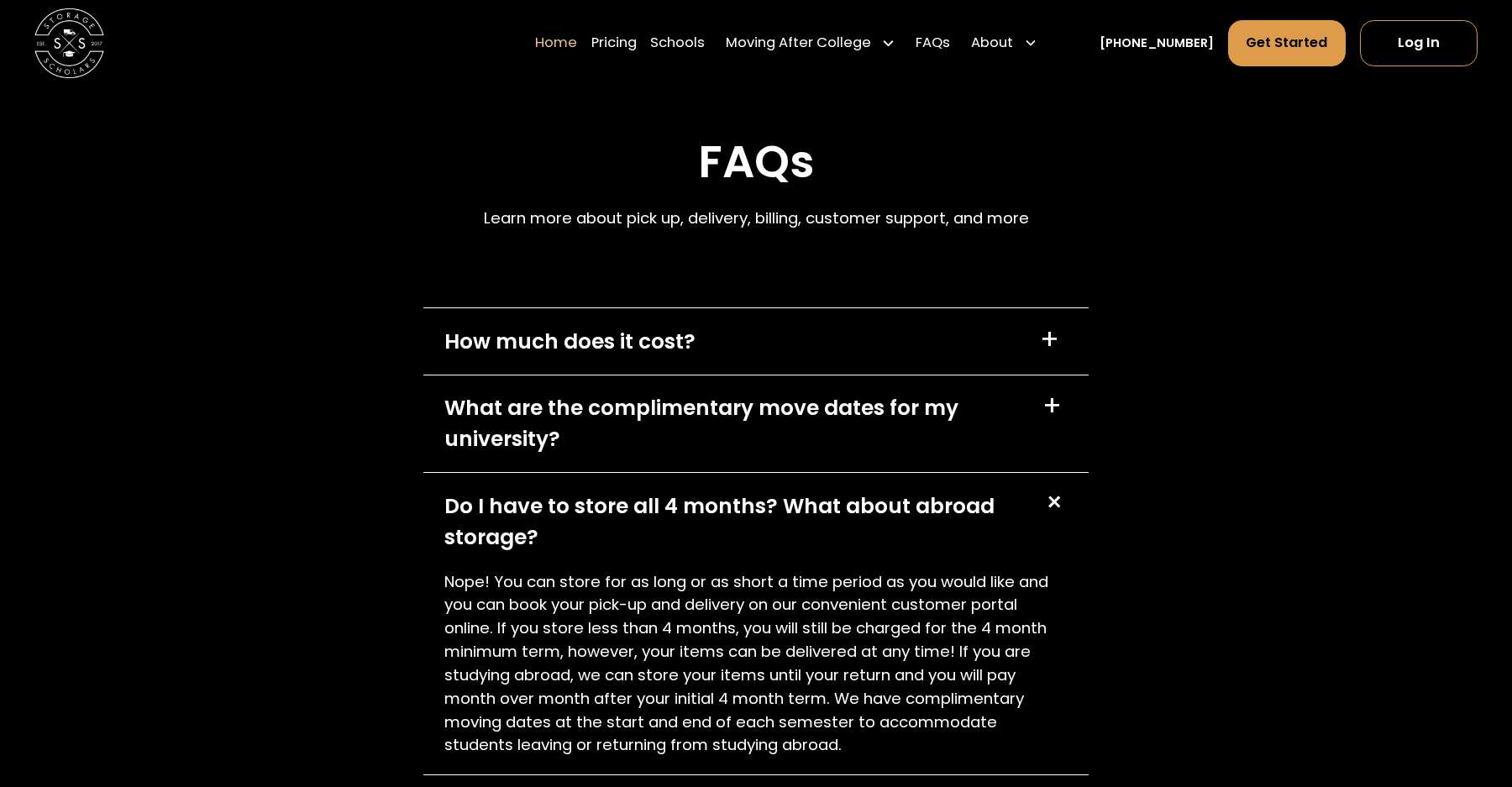
click at [742, 652] on p "Nope! You can store for as long or as short a time period as you would like and…" at bounding box center [756, 663] width 624 height 187
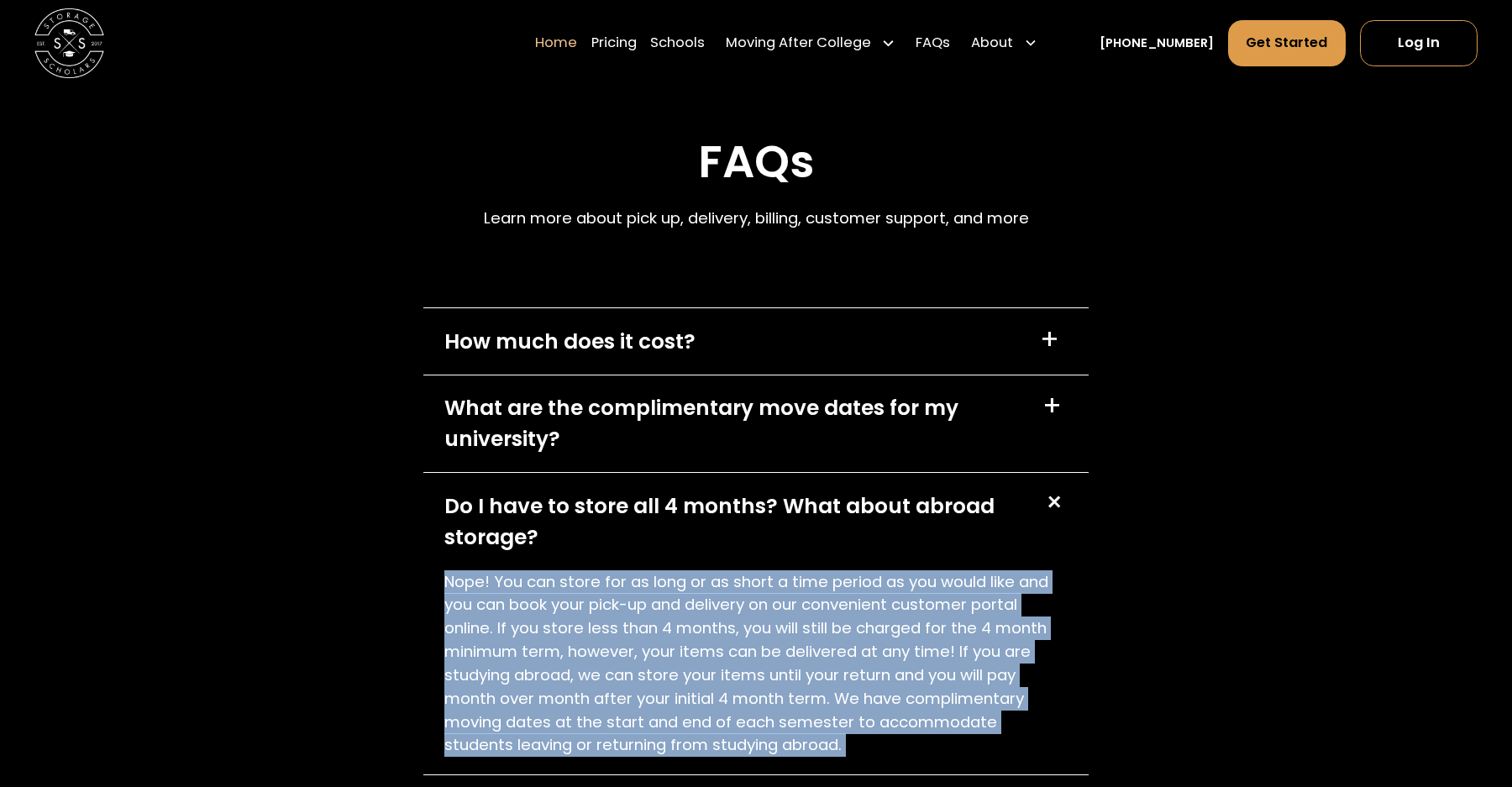
click at [727, 684] on p "Nope! You can store for as long or as short a time period as you would like and…" at bounding box center [756, 663] width 624 height 187
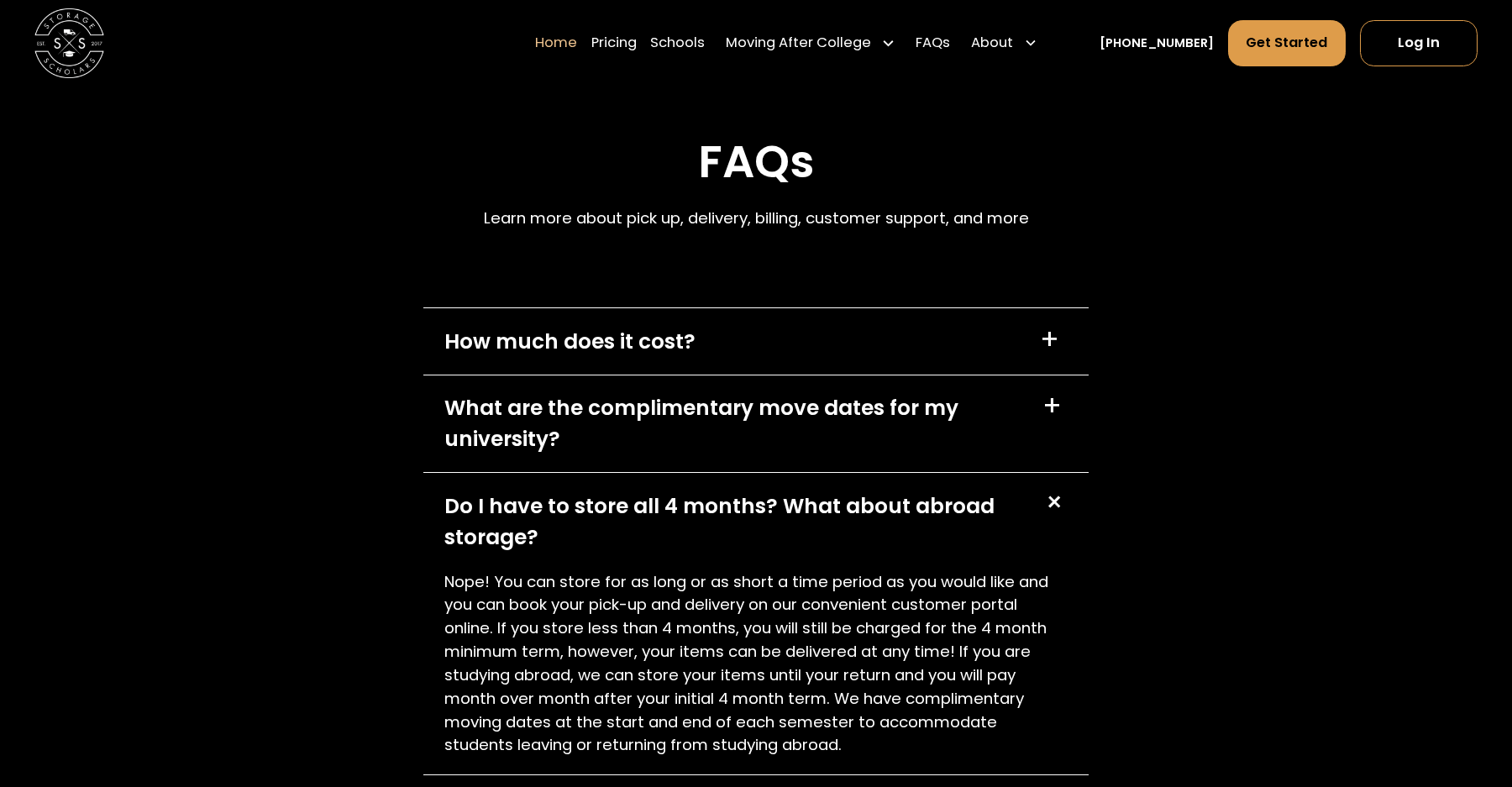
click at [727, 684] on p "Nope! You can store for as long or as short a time period as you would like and…" at bounding box center [756, 663] width 624 height 187
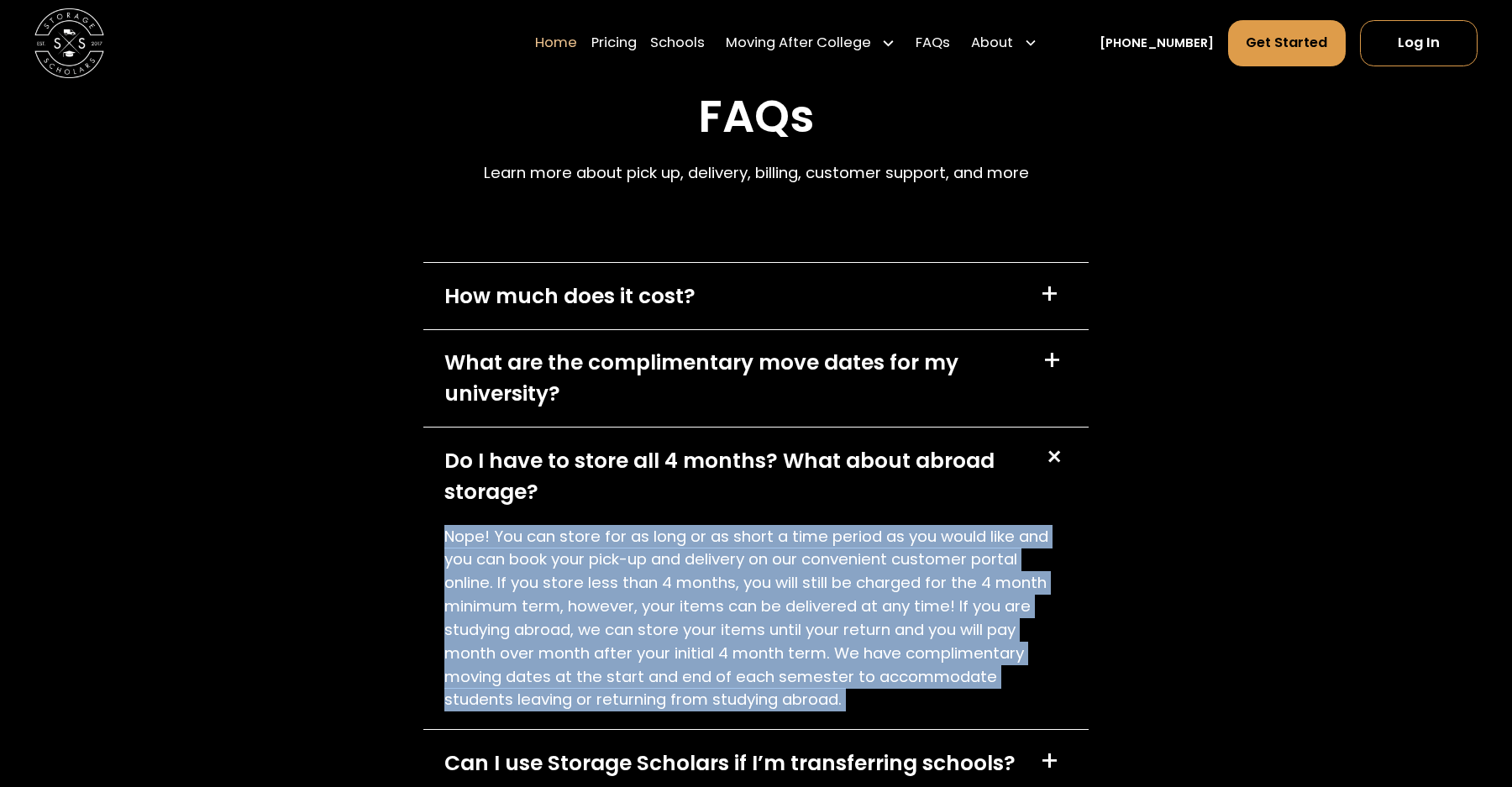
scroll to position [4978, 0]
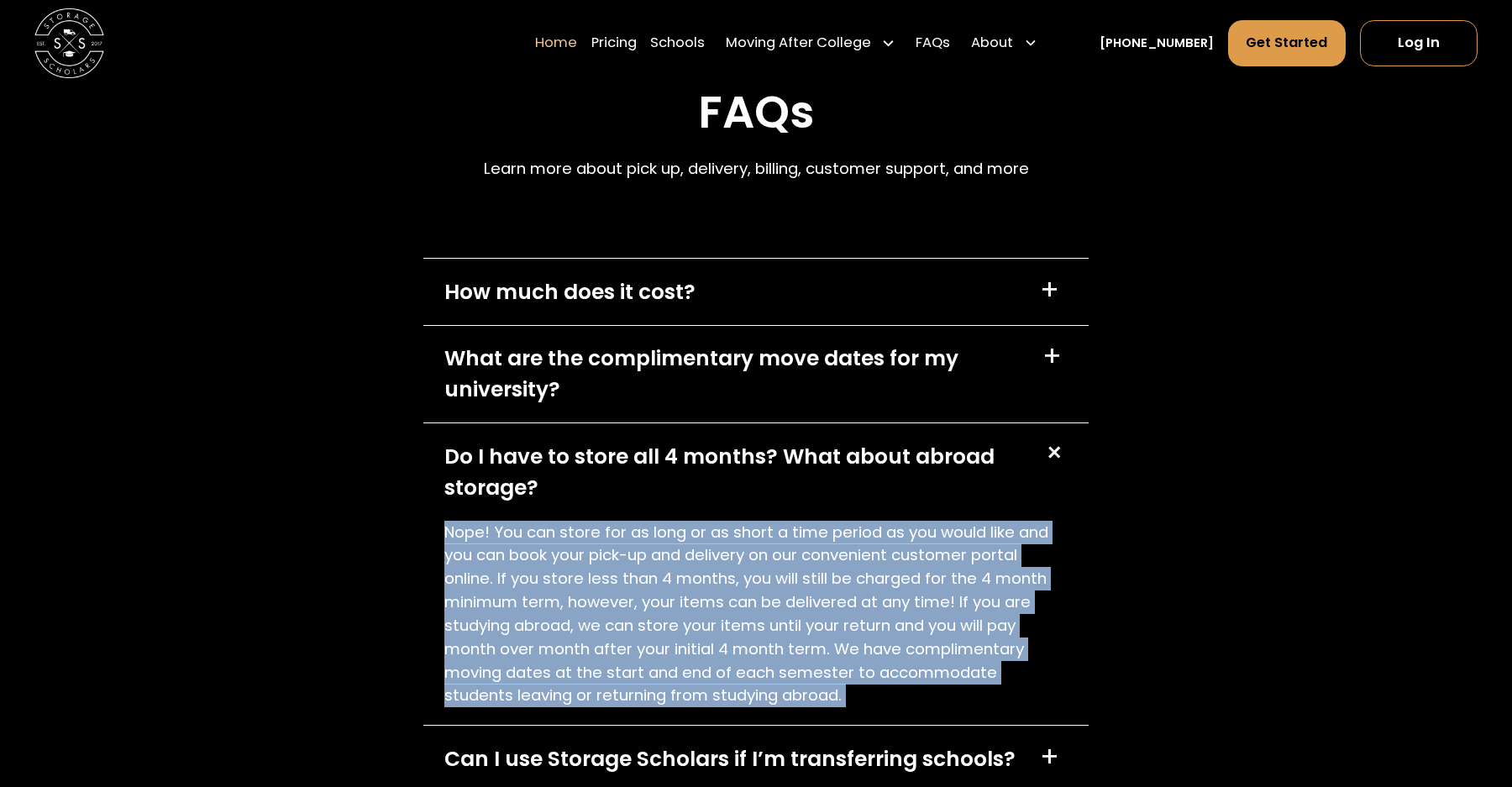
click at [727, 684] on p "Nope! You can store for as long or as short a time period as you would like and…" at bounding box center [756, 614] width 624 height 187
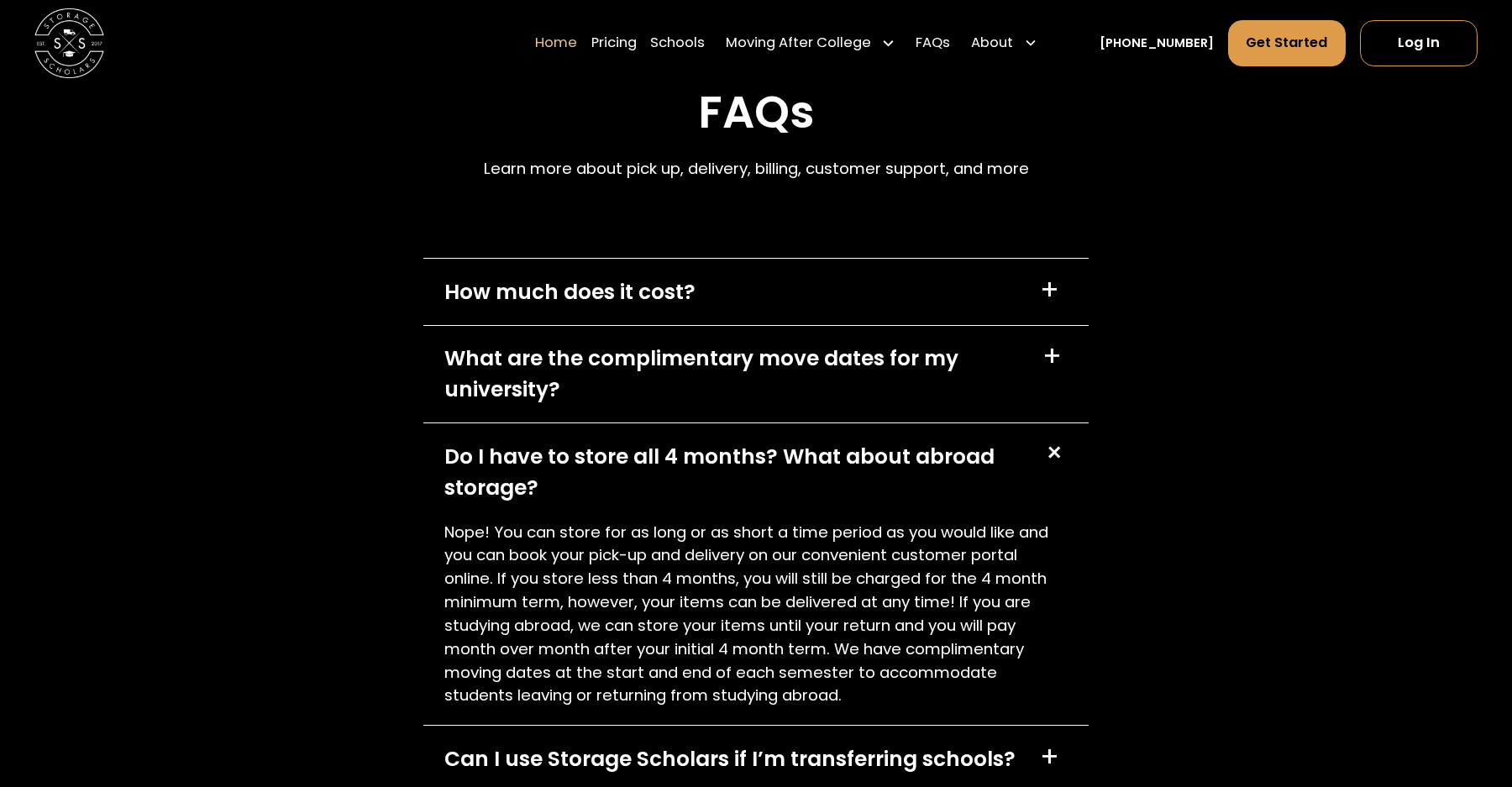
click at [727, 684] on p "Nope! You can store for as long or as short a time period as you would like and…" at bounding box center [756, 614] width 624 height 187
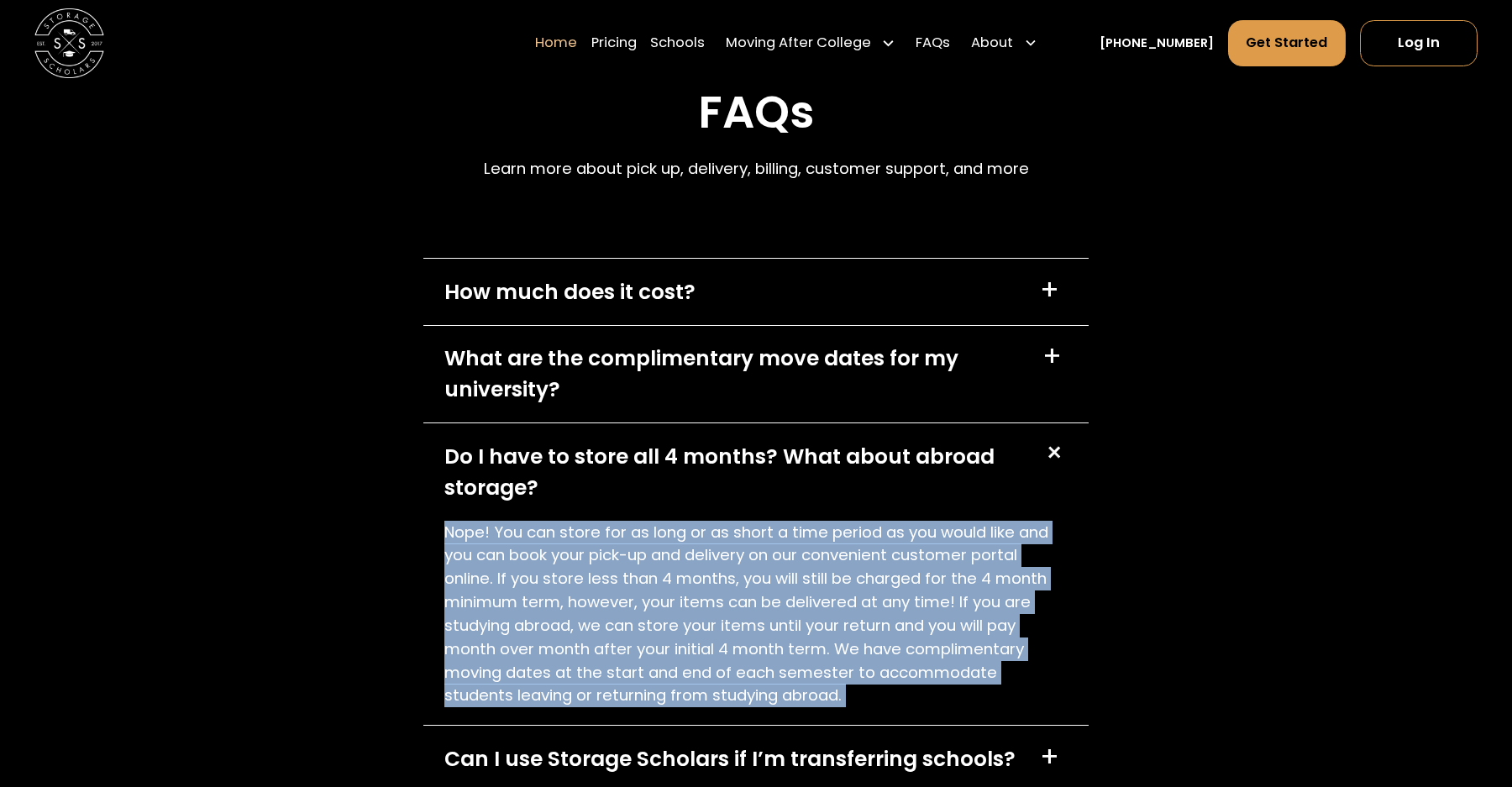
click at [820, 474] on div "Do I have to store all 4 months? What about abroad storage?" at bounding box center [733, 471] width 578 height 62
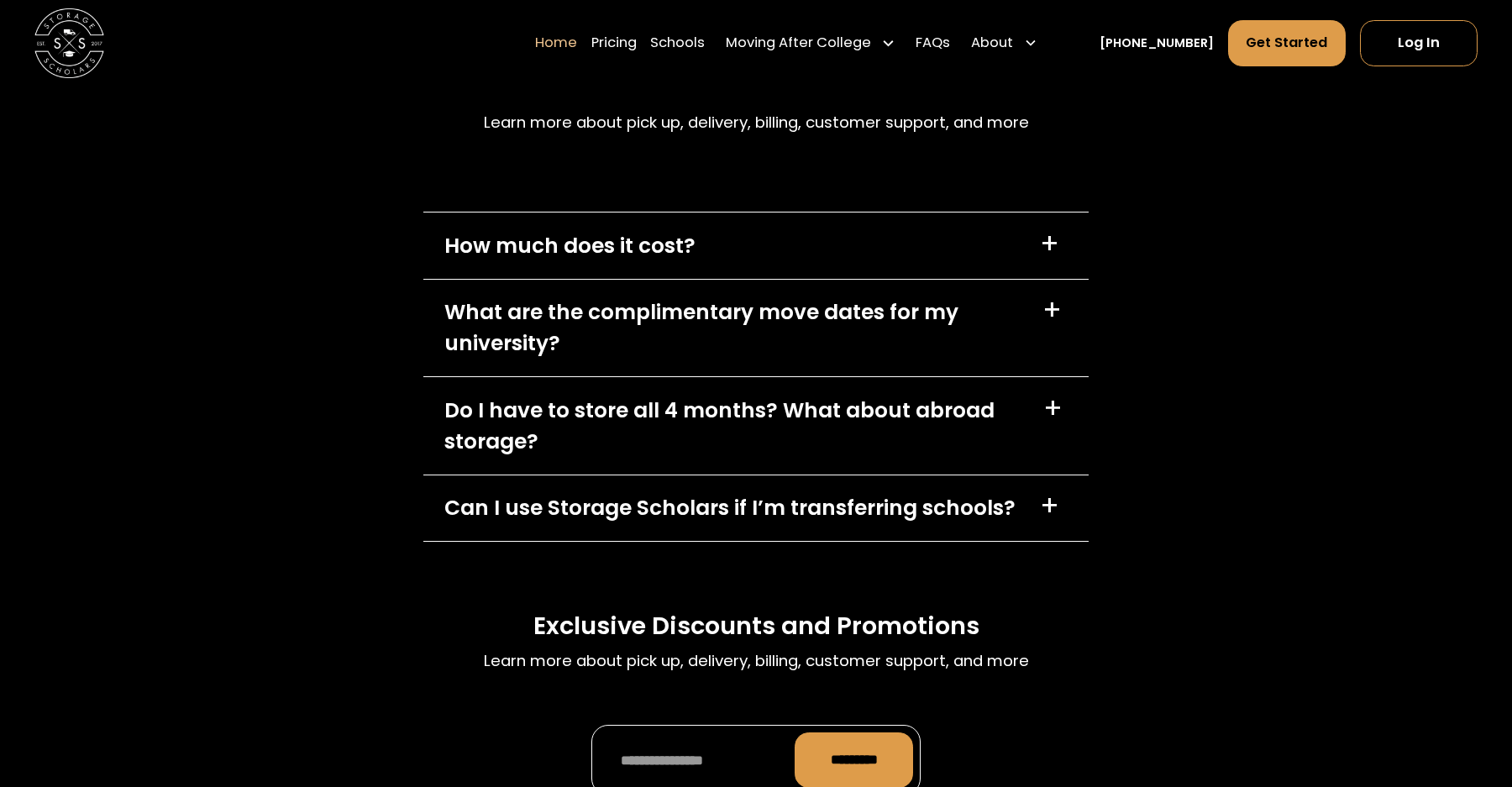
scroll to position [5044, 0]
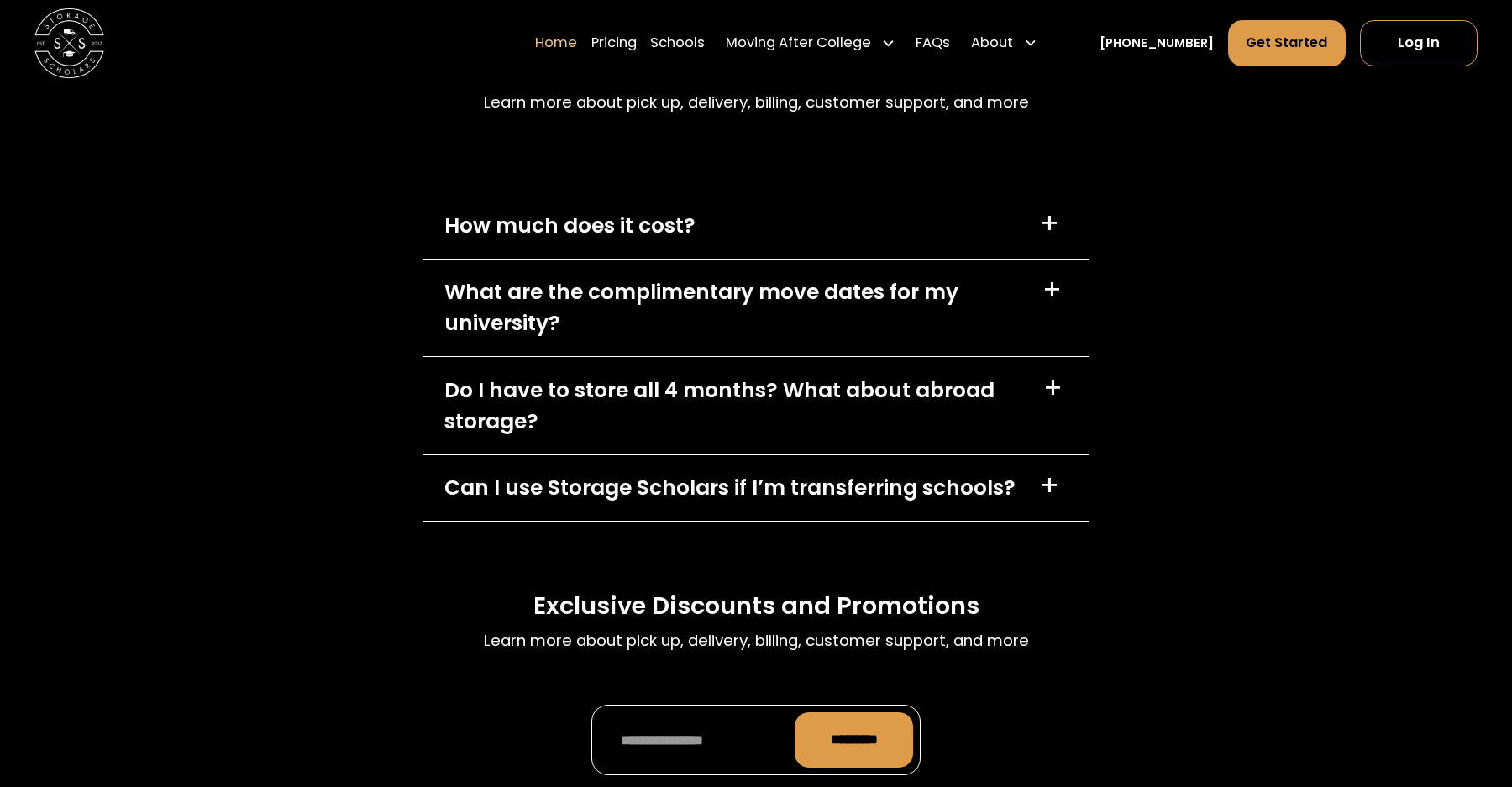
click at [820, 492] on div "Can I use Storage Scholars if I’m transferring schools?" at bounding box center [730, 487] width 571 height 31
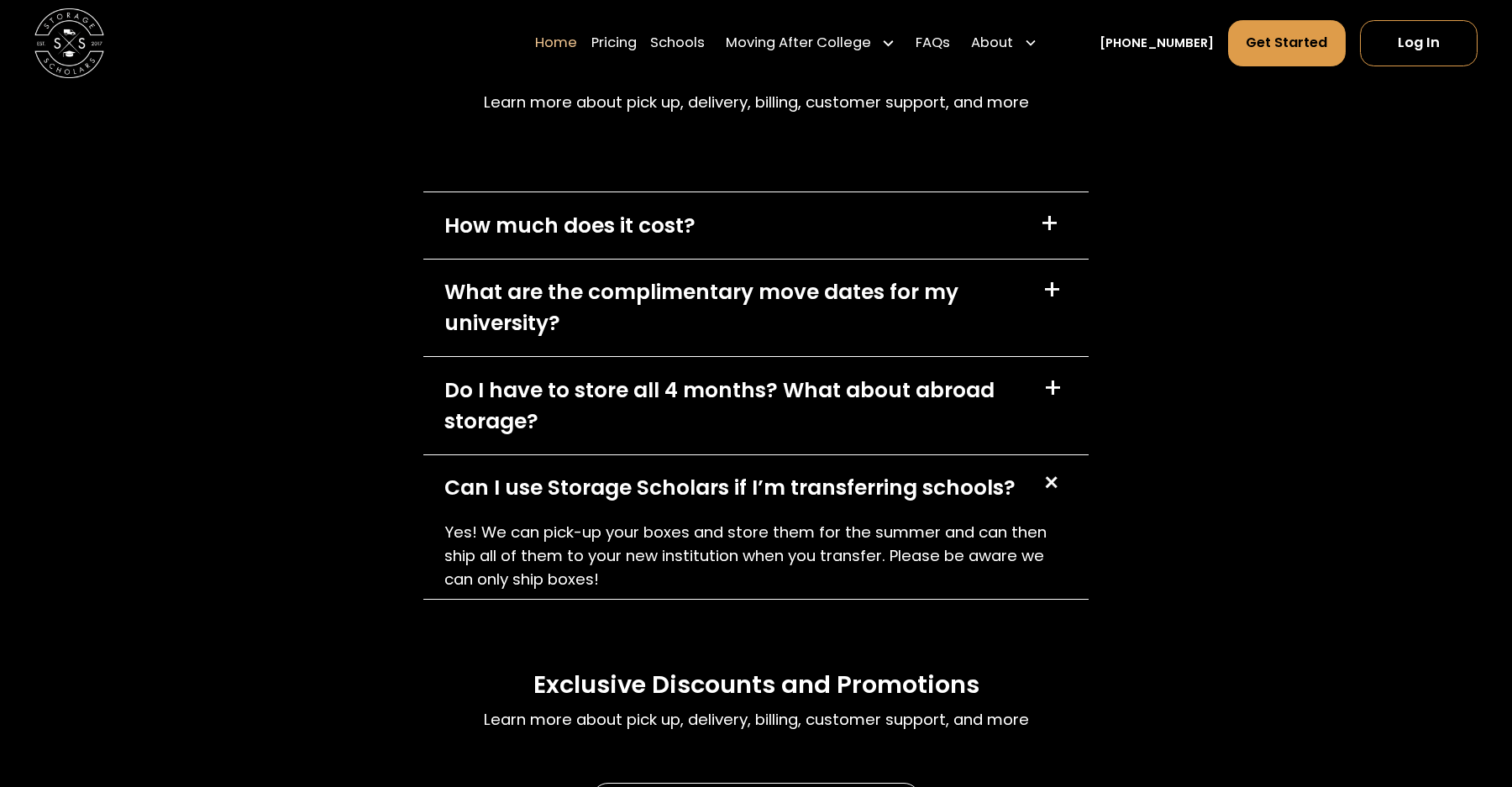
click at [797, 524] on p "Yes! We can pick-up your boxes and store them for the summer and can then ship …" at bounding box center [756, 555] width 624 height 70
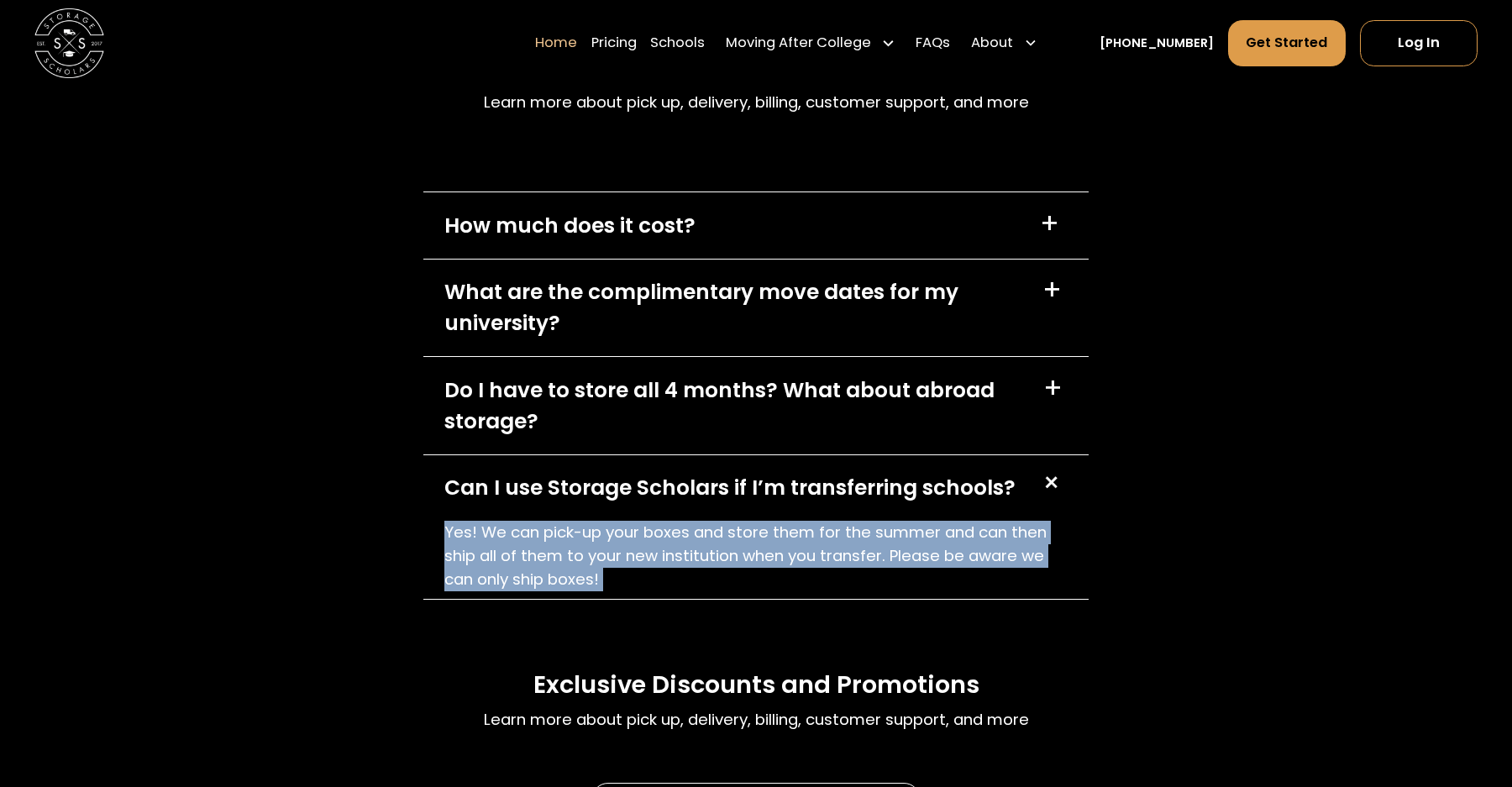
click at [804, 509] on div "Can I use Storage Scholars if I’m transferring schools? +" at bounding box center [756, 487] width 665 height 65
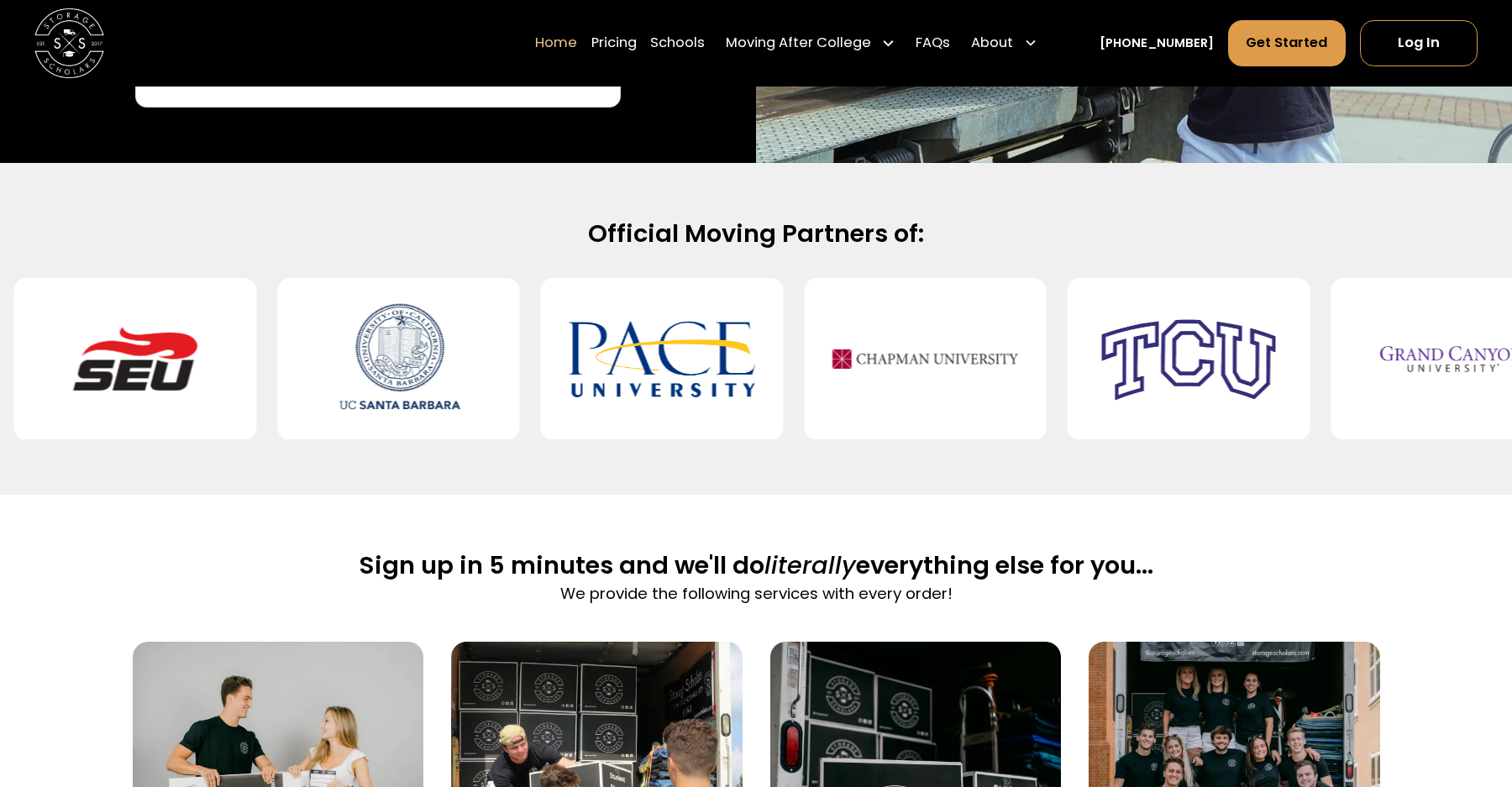
scroll to position [0, 0]
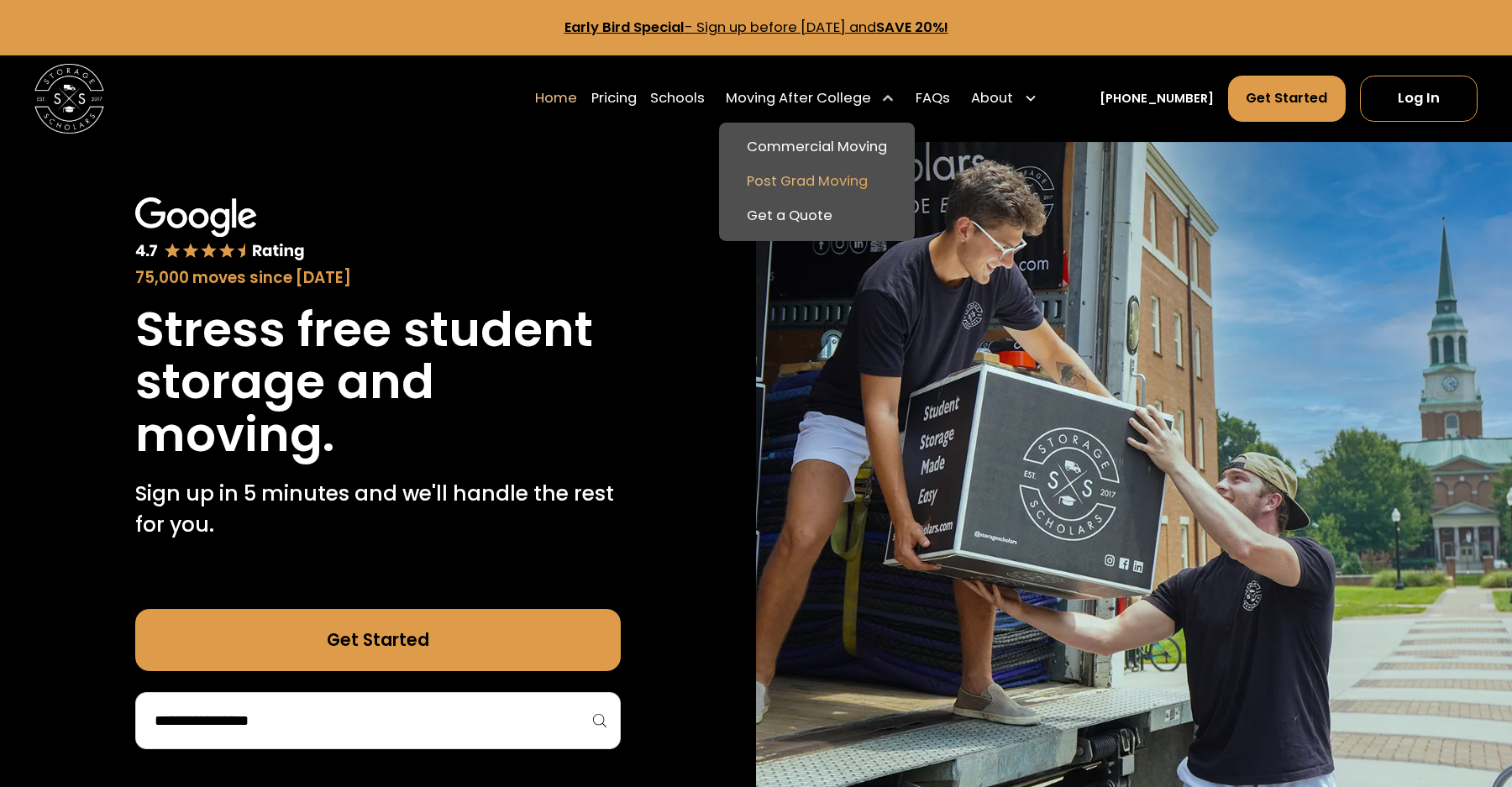
click at [847, 190] on link "Post Grad Moving" at bounding box center [816, 181] width 182 height 35
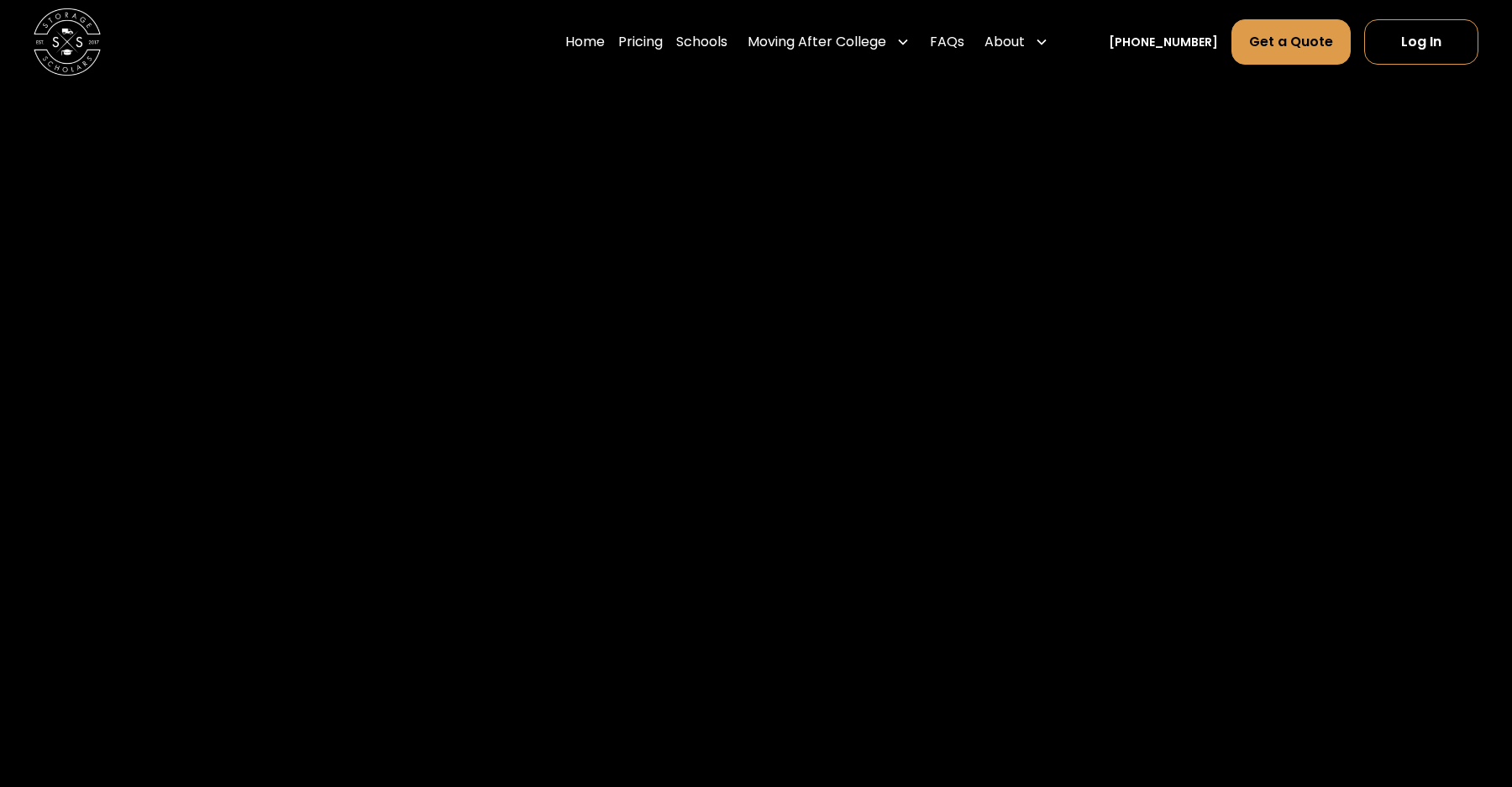
scroll to position [1747, 0]
